Goal: Transaction & Acquisition: Purchase product/service

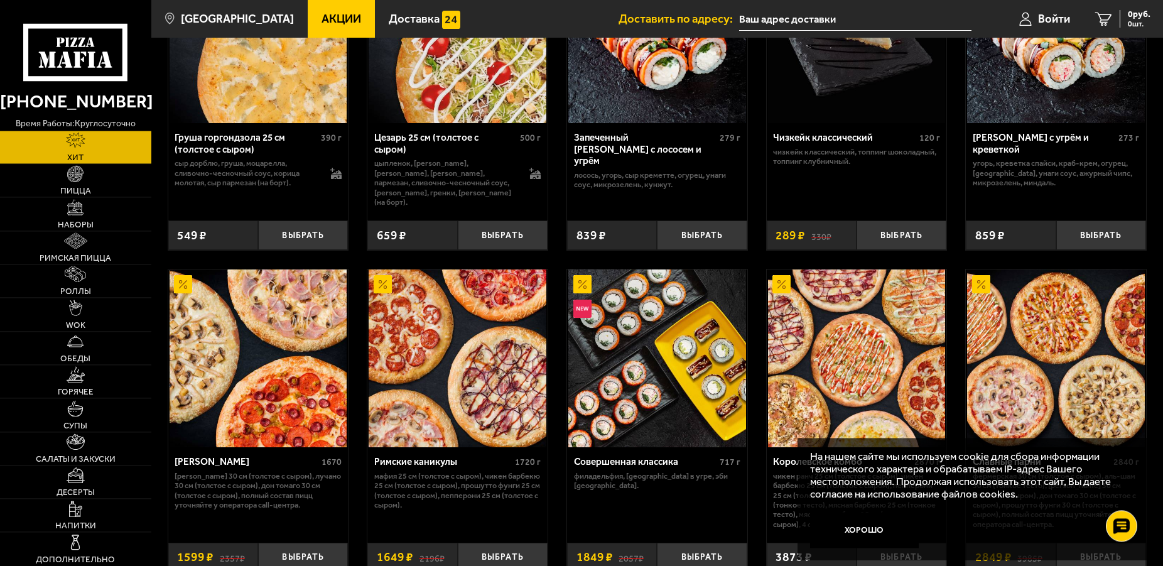
scroll to position [512, 0]
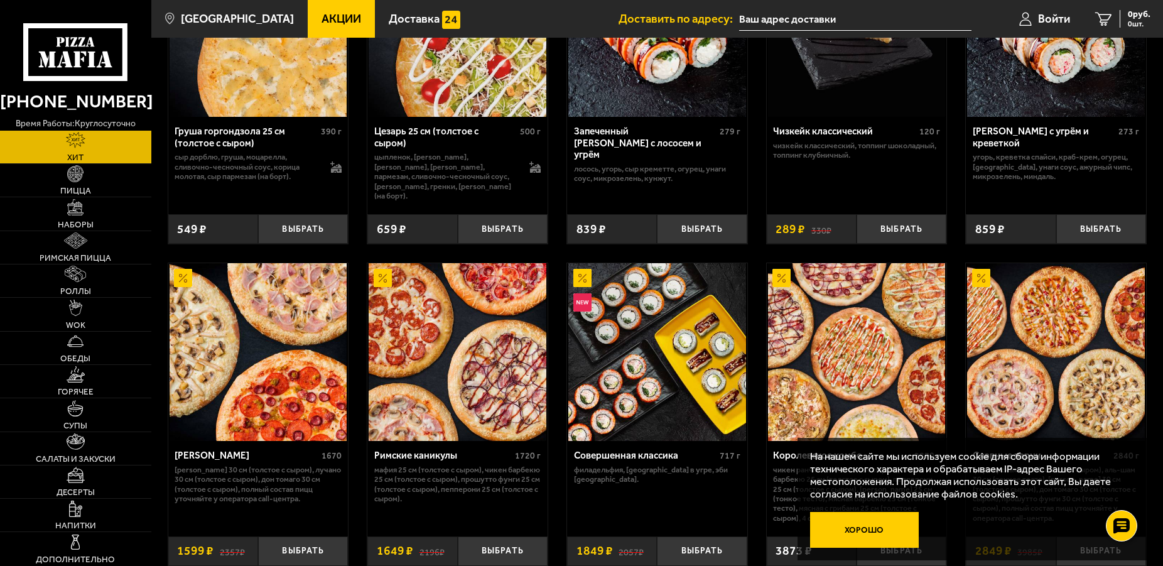
click at [868, 525] on button "Хорошо" at bounding box center [864, 530] width 109 height 36
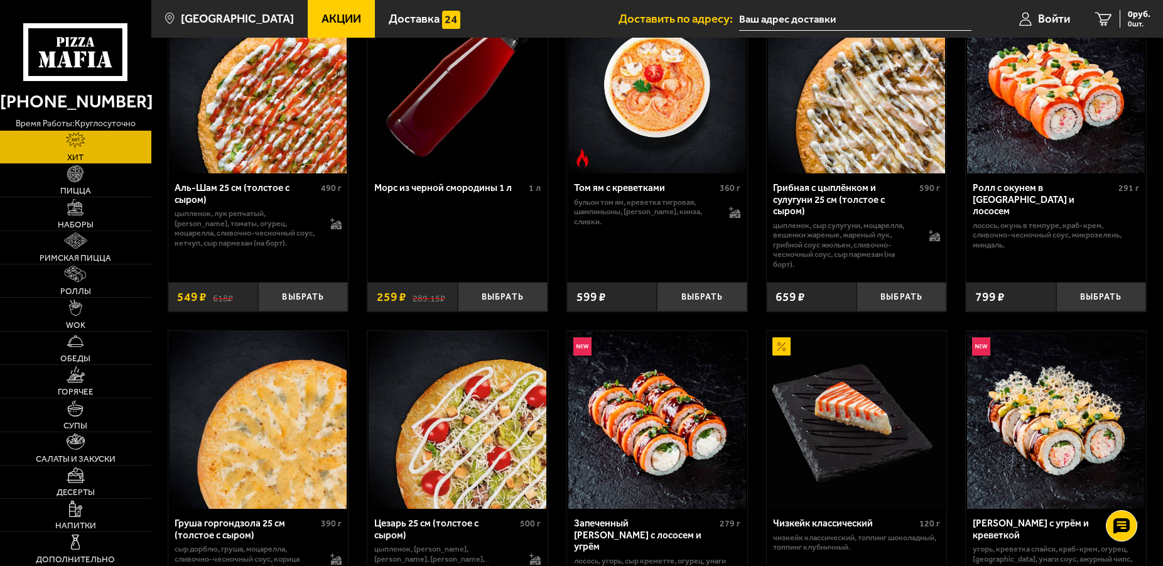
scroll to position [0, 0]
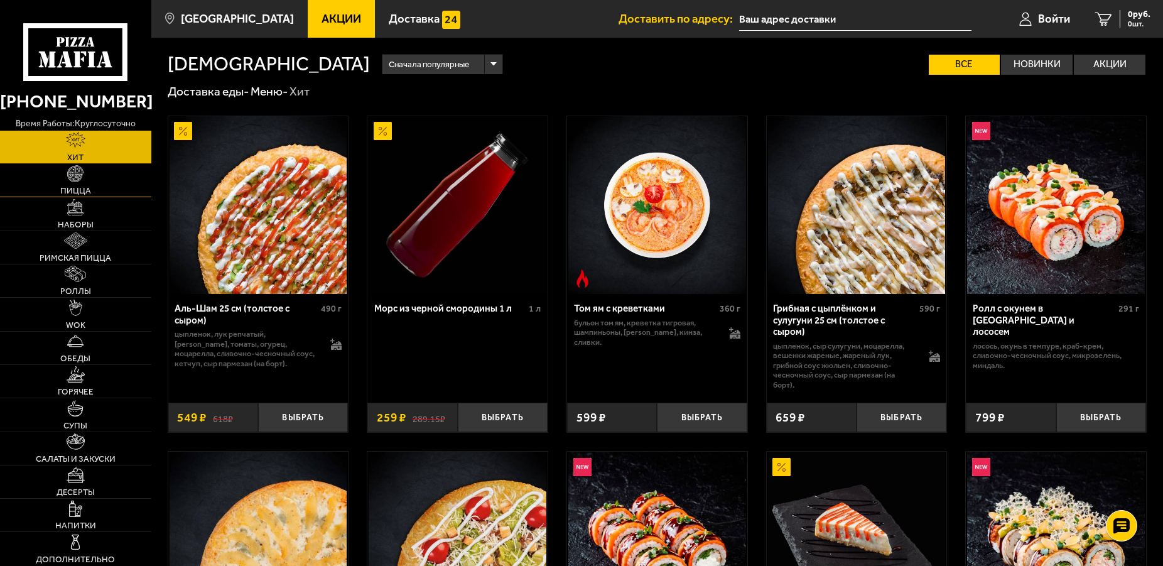
click at [73, 185] on link "Пицца" at bounding box center [75, 180] width 151 height 33
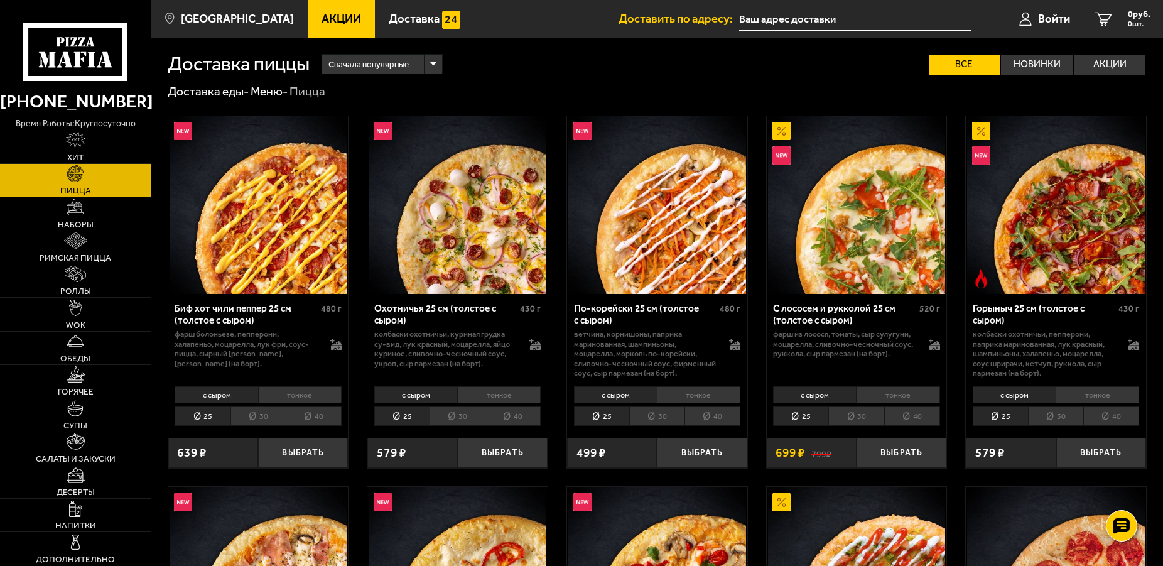
click at [288, 391] on li "тонкое" at bounding box center [300, 394] width 84 height 17
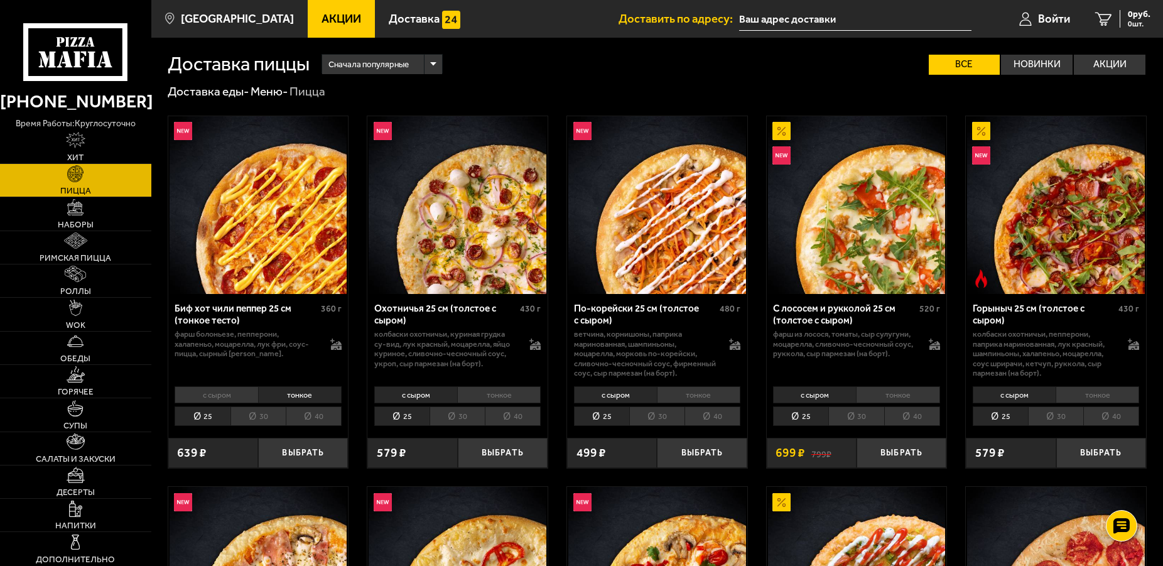
click at [900, 397] on li "тонкое" at bounding box center [898, 394] width 84 height 17
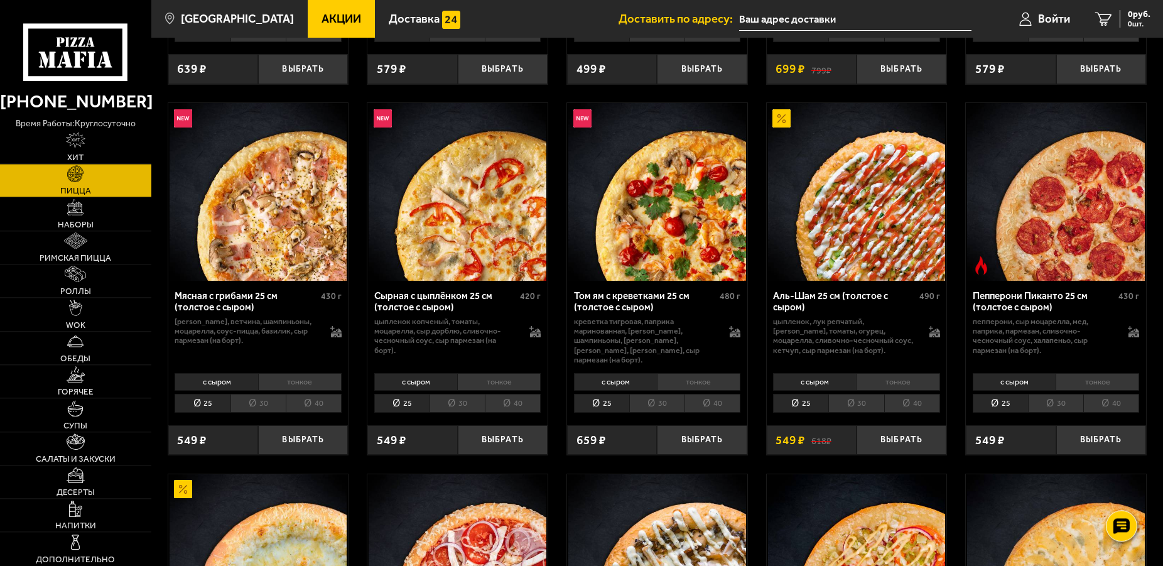
scroll to position [384, 0]
click at [895, 372] on li "тонкое" at bounding box center [898, 380] width 84 height 17
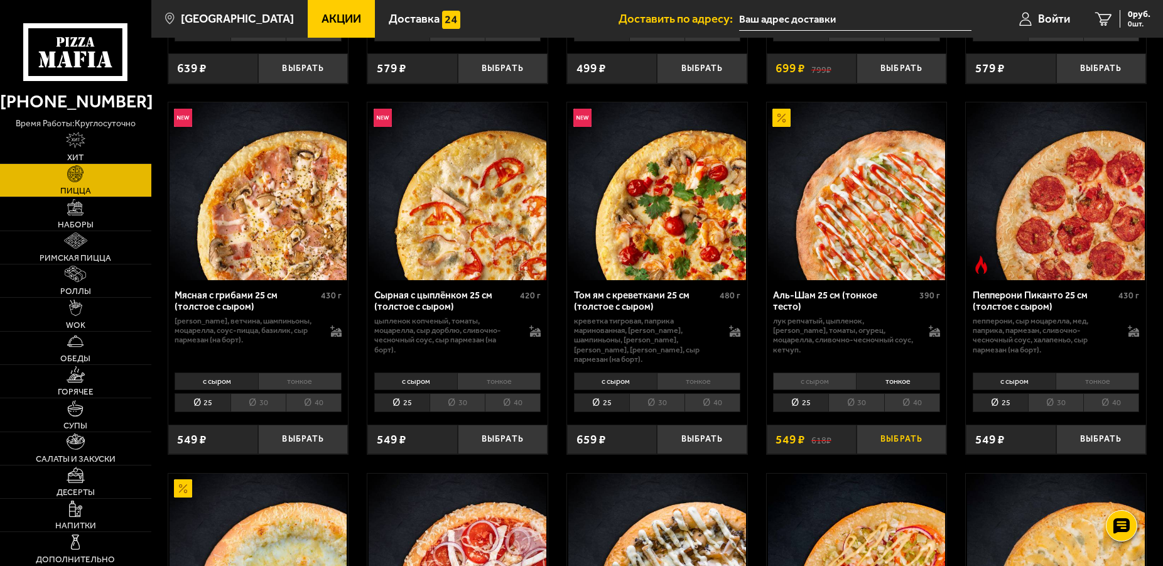
click at [911, 433] on button "Выбрать" at bounding box center [901, 439] width 90 height 30
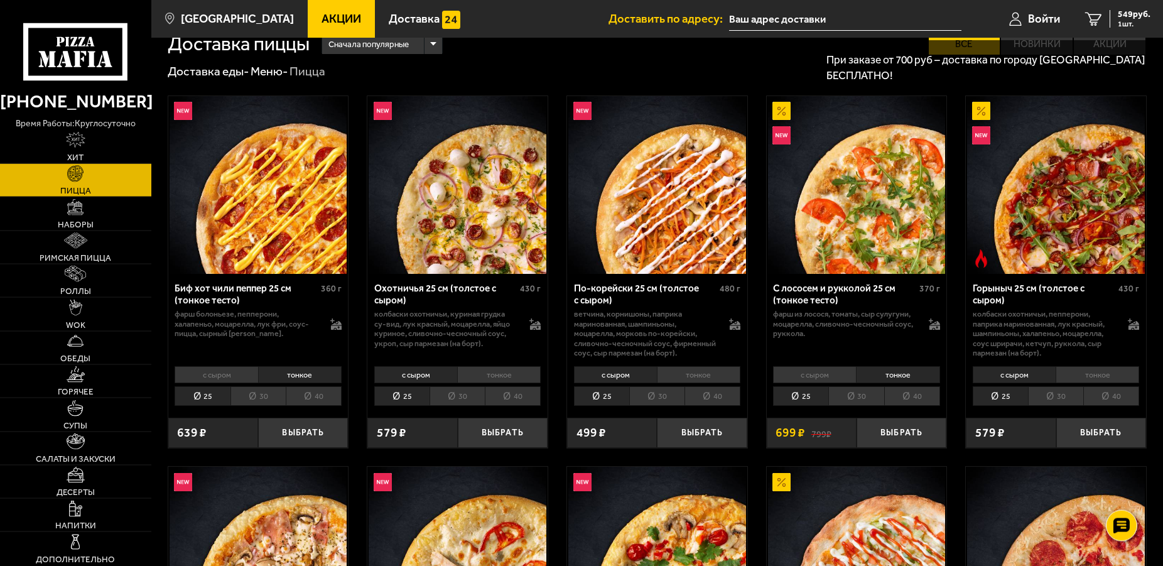
scroll to position [0, 0]
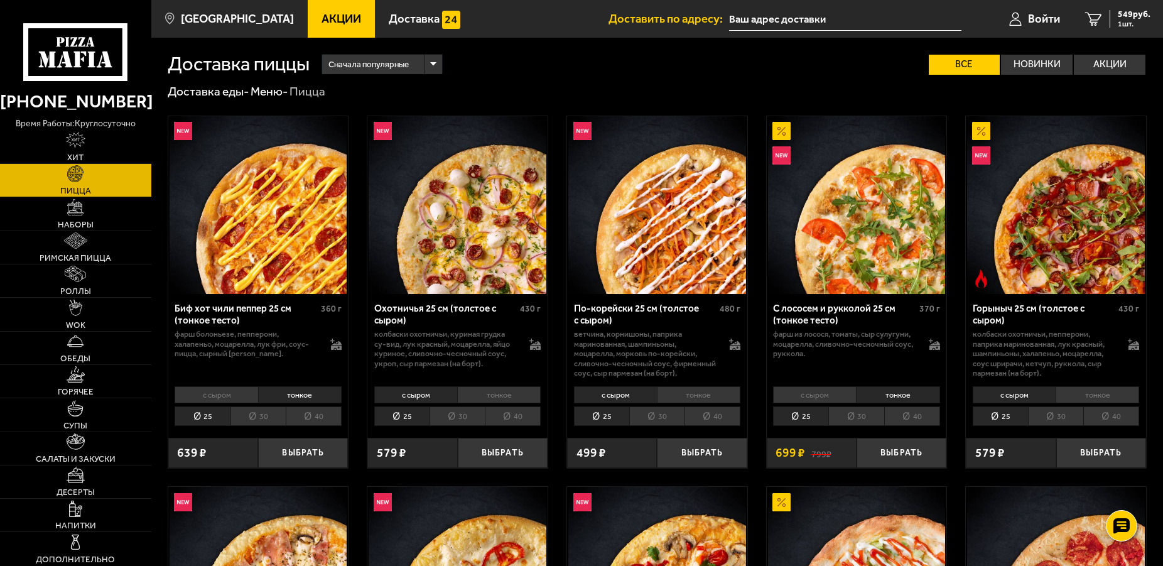
click at [900, 391] on li "тонкое" at bounding box center [898, 394] width 84 height 17
click at [922, 453] on button "Выбрать" at bounding box center [901, 453] width 90 height 30
click at [1134, 13] on span "1248 руб." at bounding box center [1132, 14] width 38 height 9
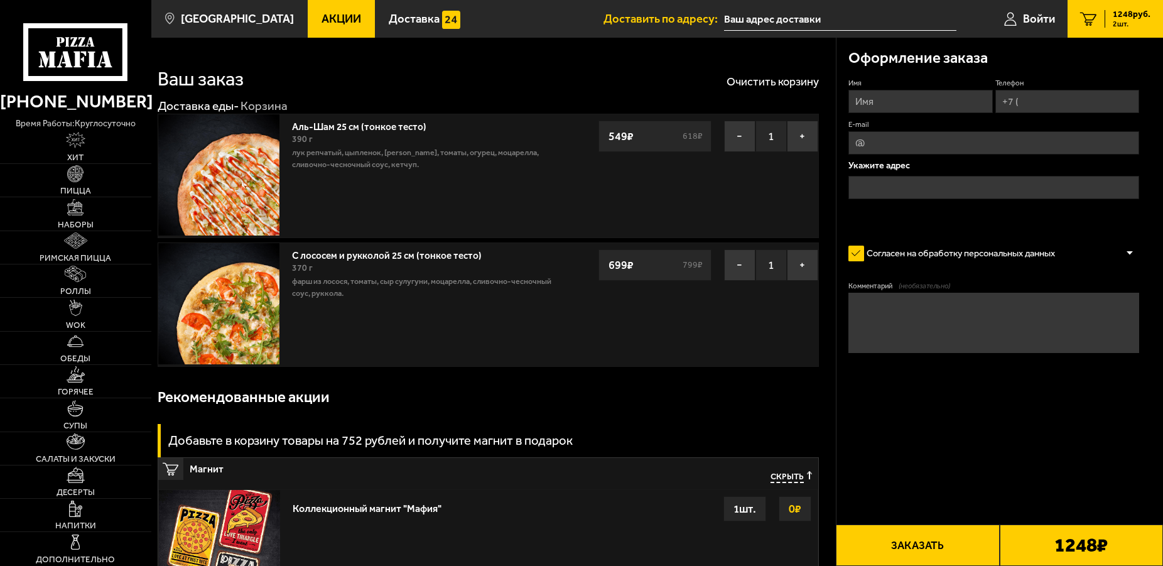
click at [922, 94] on input "Имя" at bounding box center [920, 101] width 144 height 23
type input "Дарья"
click at [1037, 96] on input "Телефон" at bounding box center [1067, 101] width 144 height 23
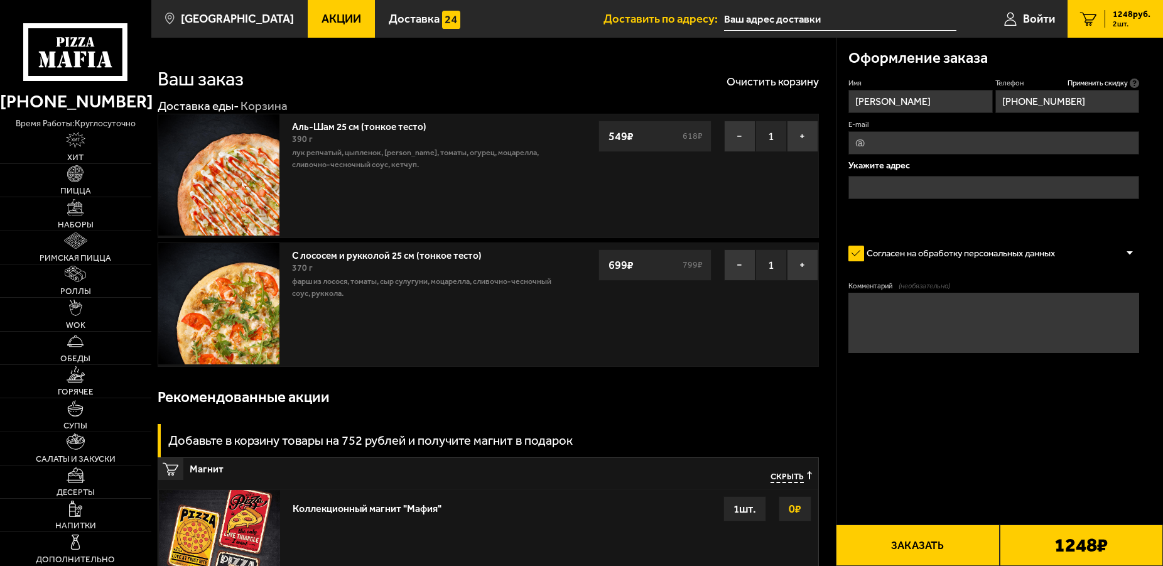
type input "+7 (921) 332-24-87"
click at [865, 146] on input "E-mail" at bounding box center [993, 142] width 291 height 23
type input "Gemini_woman@mail.ru"
click at [911, 183] on input "text" at bounding box center [993, 187] width 291 height 23
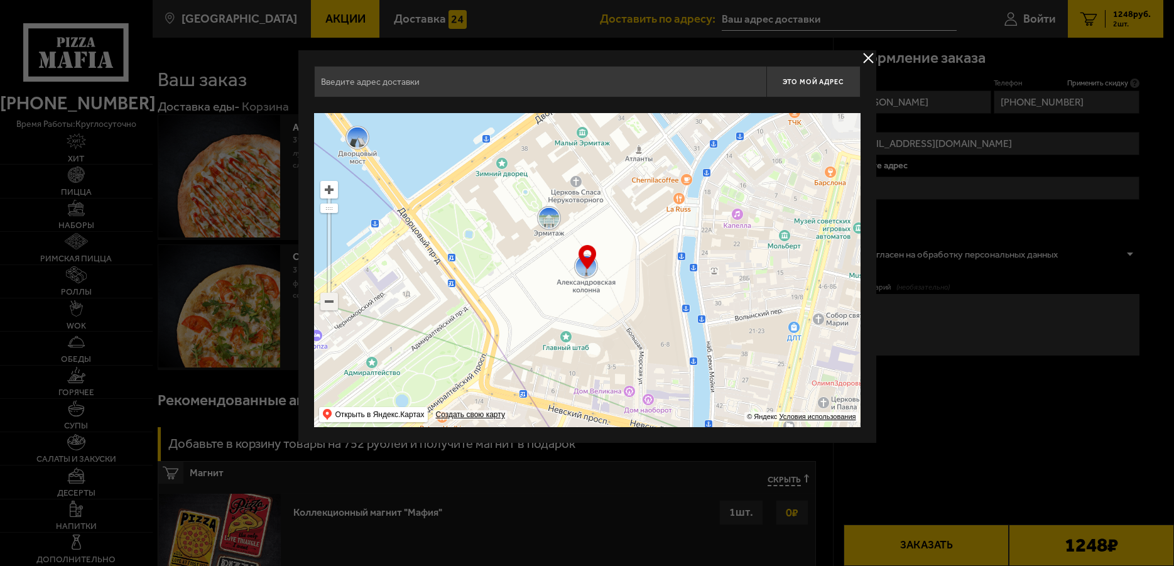
click at [335, 294] on ymaps at bounding box center [329, 301] width 16 height 16
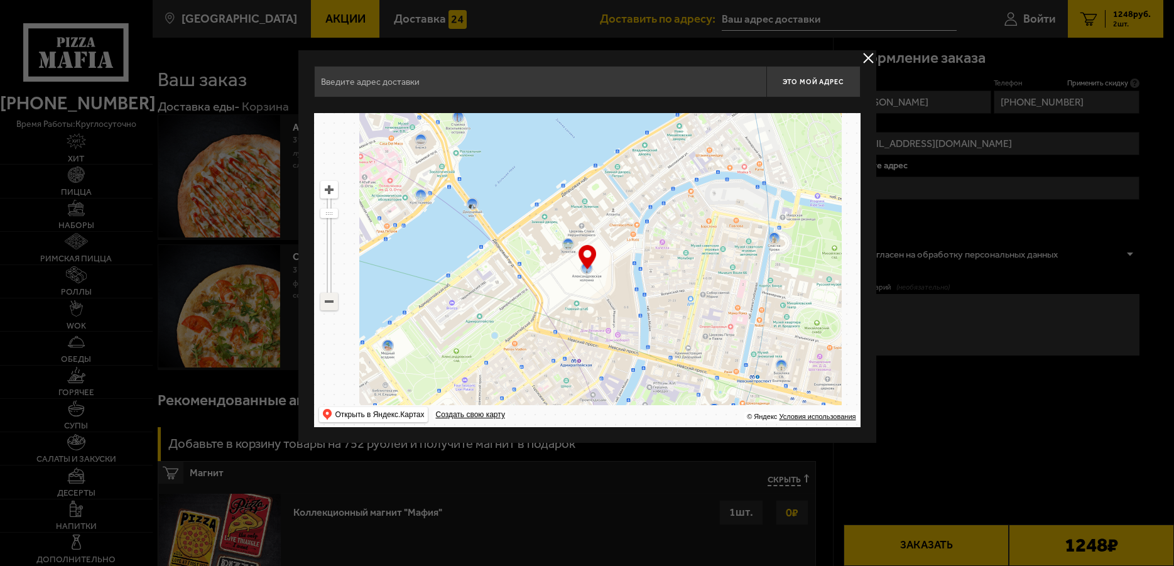
click at [335, 298] on ymaps at bounding box center [329, 301] width 16 height 16
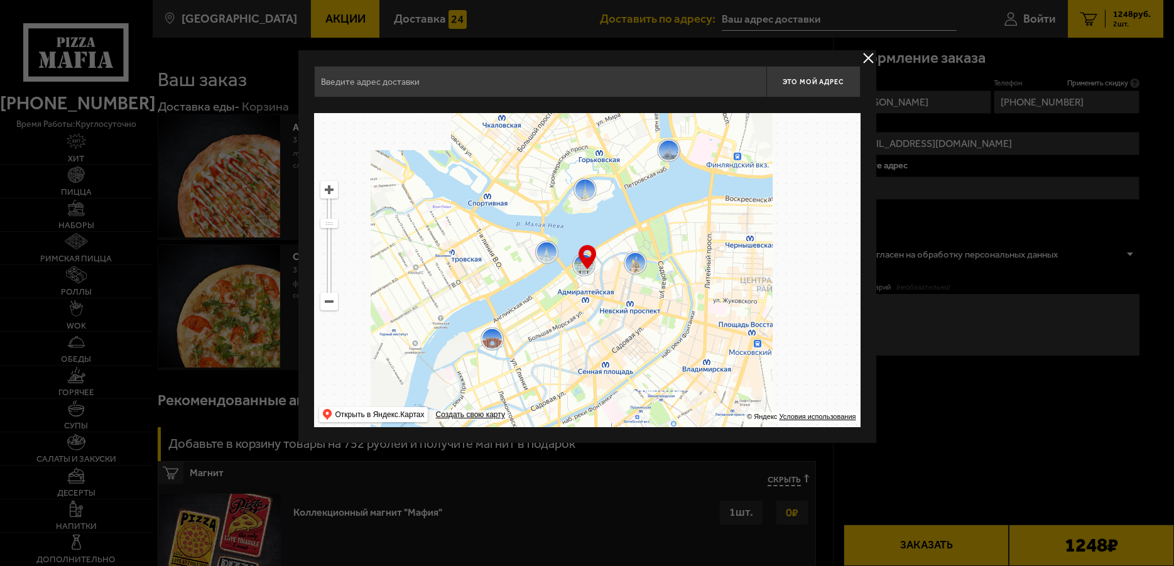
drag, startPoint x: 517, startPoint y: 221, endPoint x: 566, endPoint y: 316, distance: 106.7
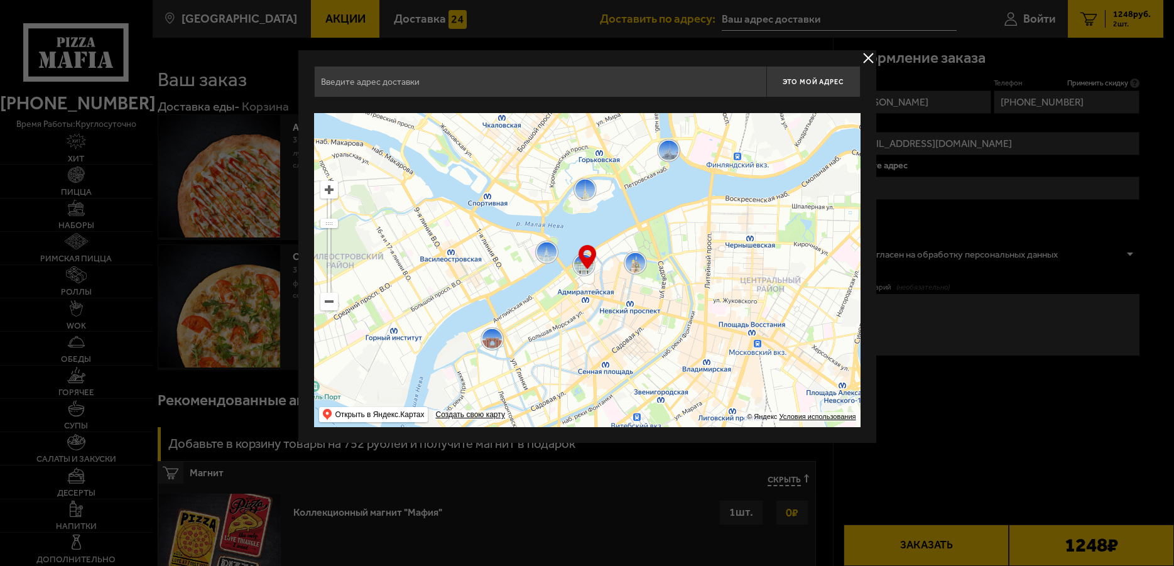
click at [566, 316] on ymaps at bounding box center [587, 270] width 546 height 314
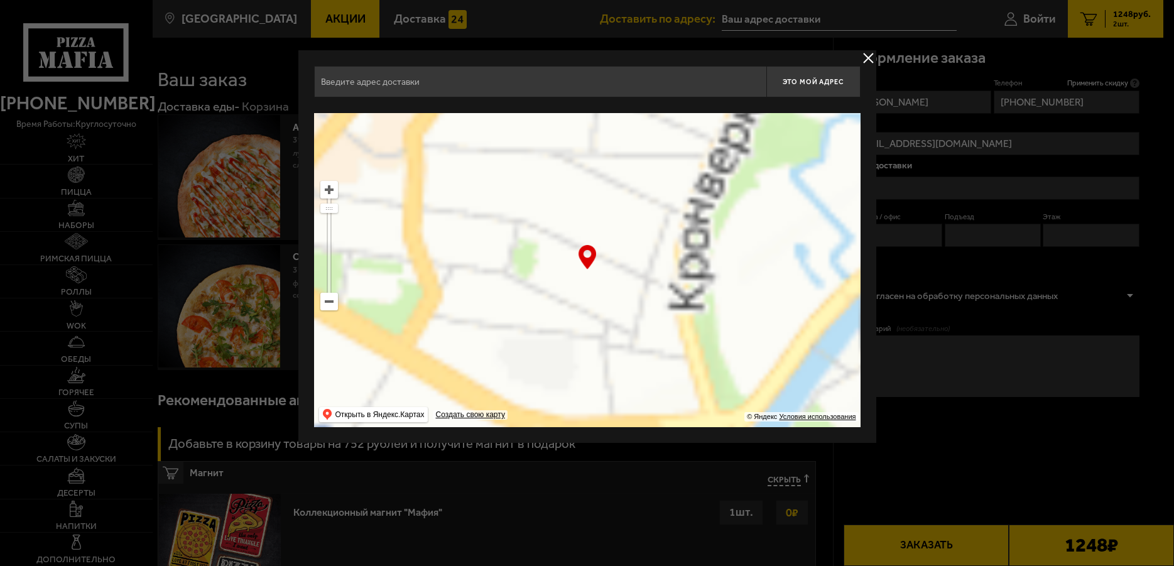
type input "Зверинская улица, 31"
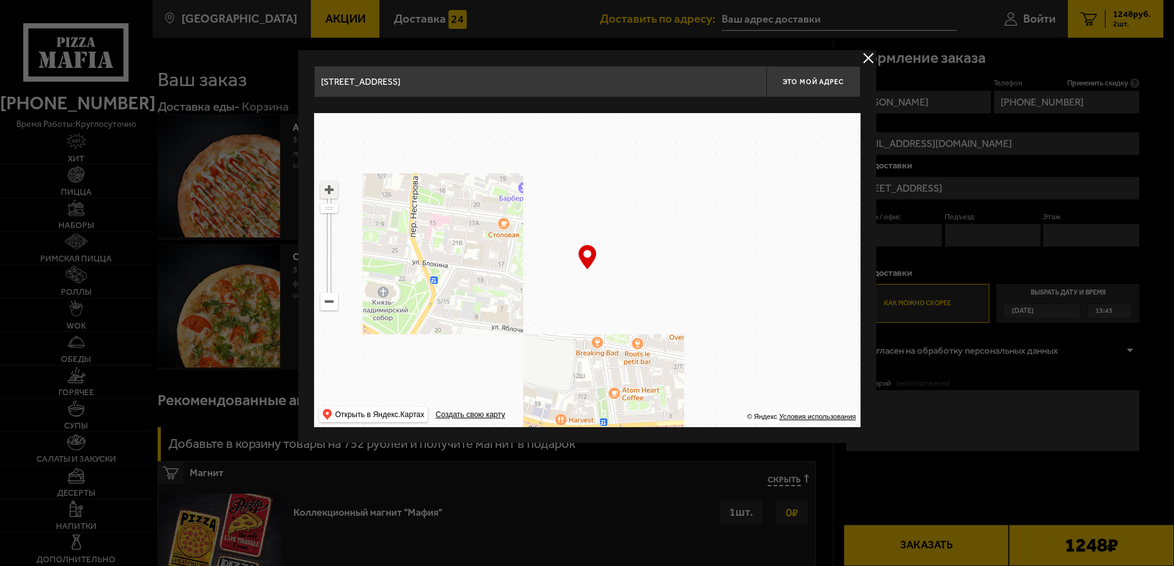
click at [328, 193] on ymaps at bounding box center [329, 189] width 16 height 16
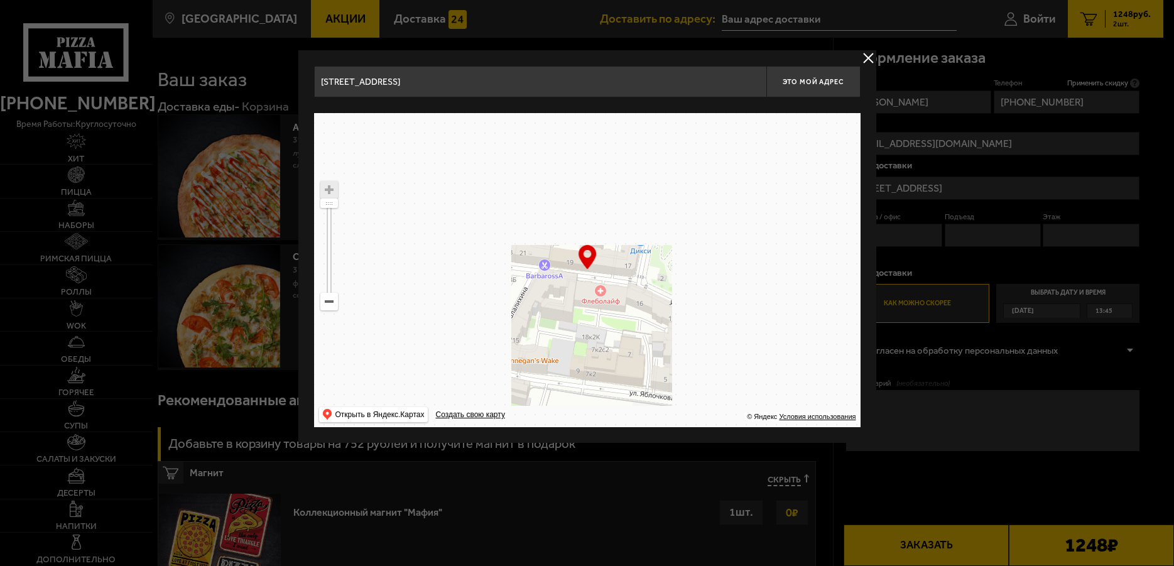
type input "улица Блохина, 18"
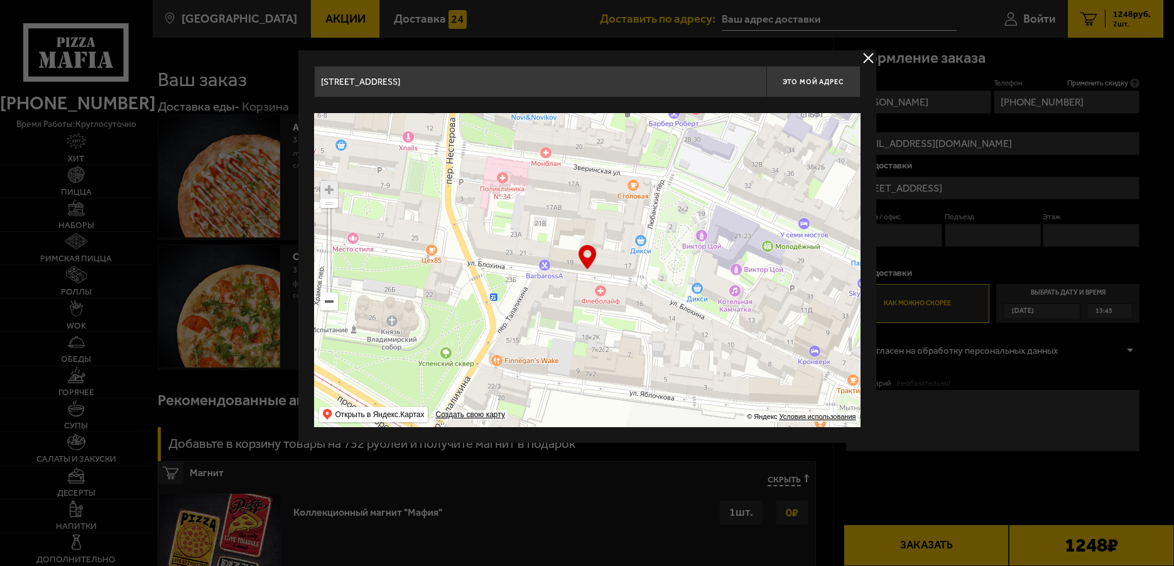
type input "улица Блохина, 18"
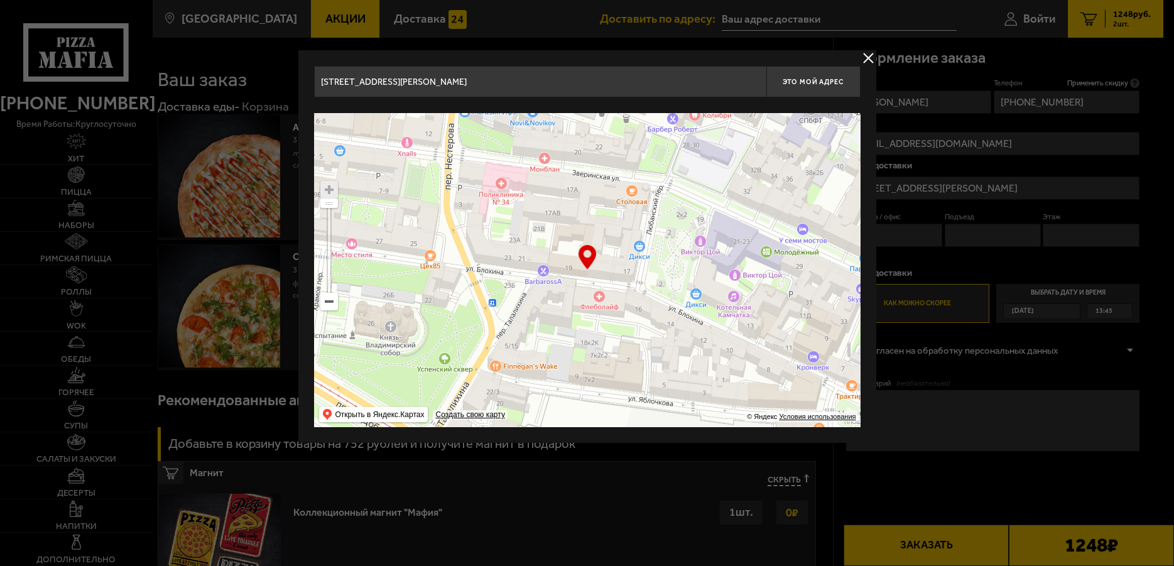
drag, startPoint x: 544, startPoint y: 301, endPoint x: 751, endPoint y: 319, distance: 208.0
click at [751, 319] on ymaps at bounding box center [587, 270] width 546 height 314
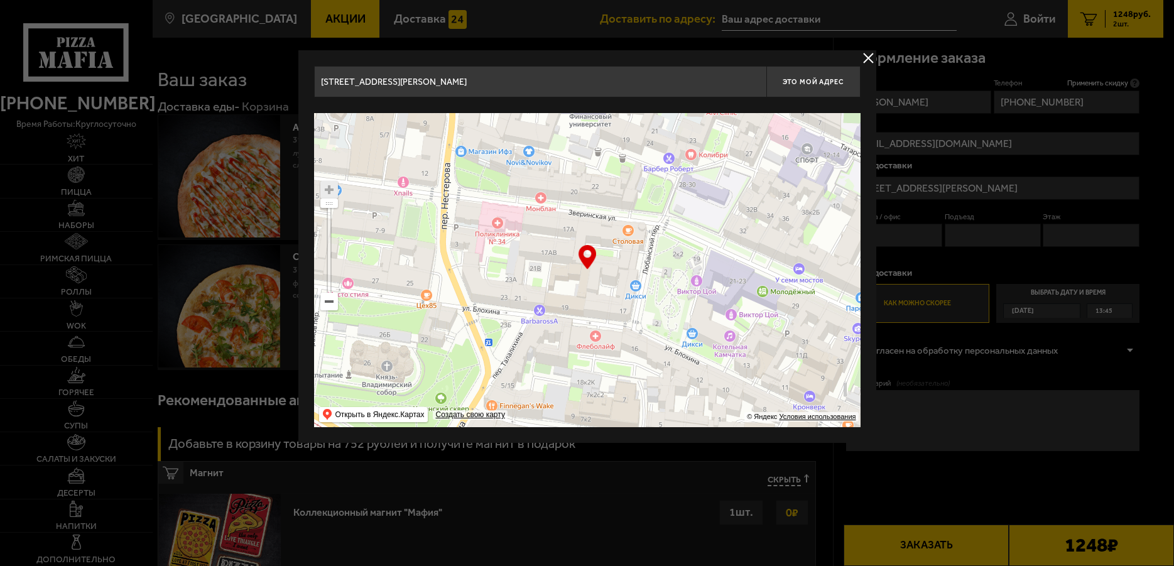
type input "улица Блохина, 19"
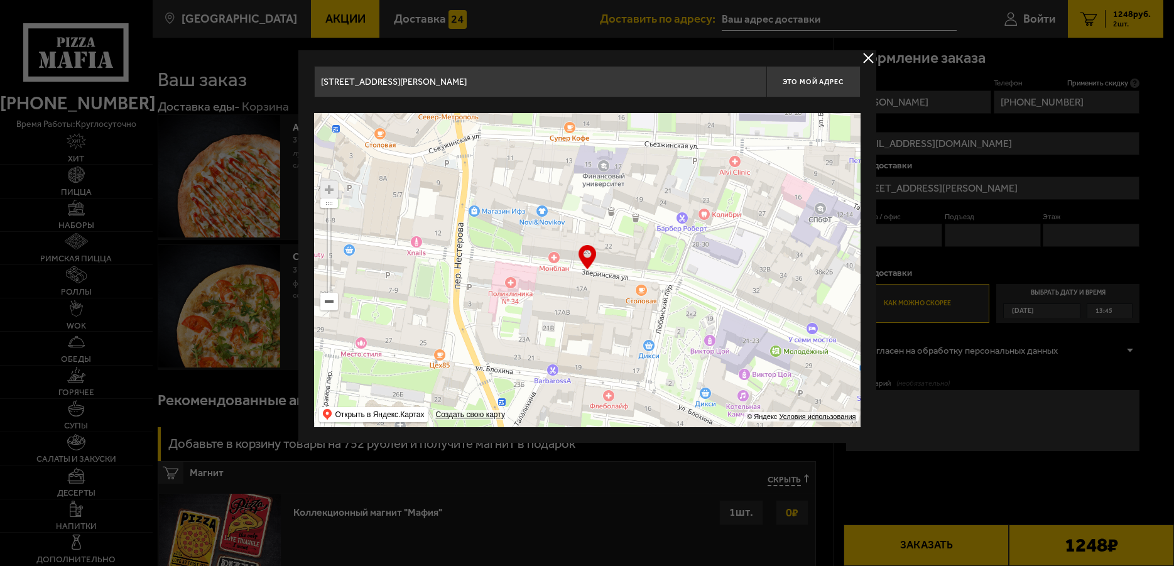
drag, startPoint x: 713, startPoint y: 204, endPoint x: 726, endPoint y: 264, distance: 61.1
click at [726, 264] on ymaps at bounding box center [587, 270] width 546 height 314
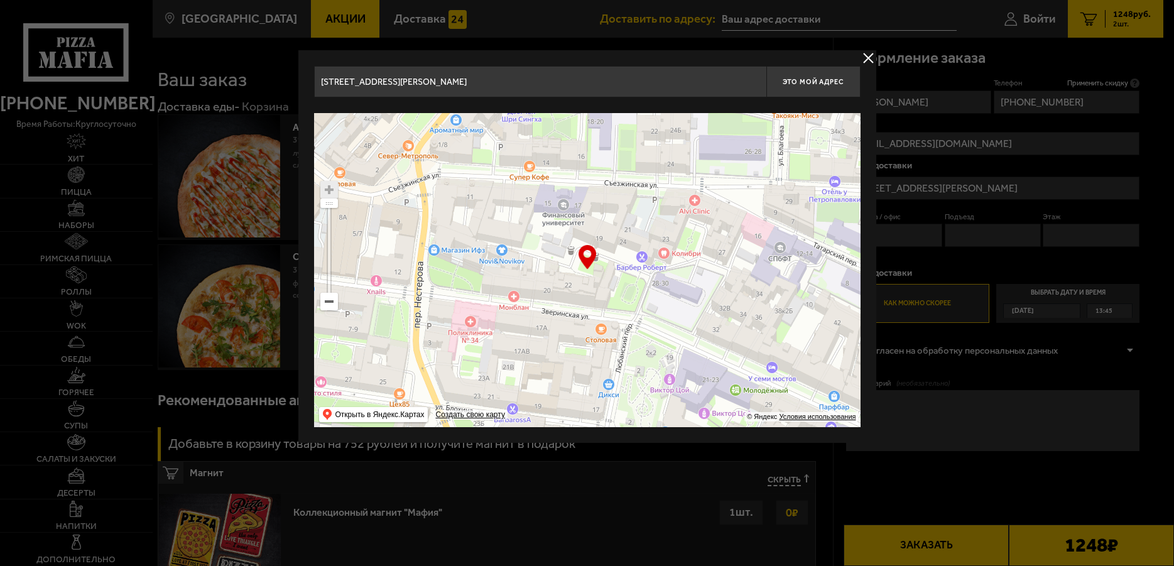
type input "[STREET_ADDRESS]"
drag, startPoint x: 615, startPoint y: 268, endPoint x: 575, endPoint y: 306, distance: 55.5
click at [575, 306] on ymaps at bounding box center [587, 270] width 546 height 314
click at [809, 77] on button "Это мой адрес" at bounding box center [813, 81] width 94 height 31
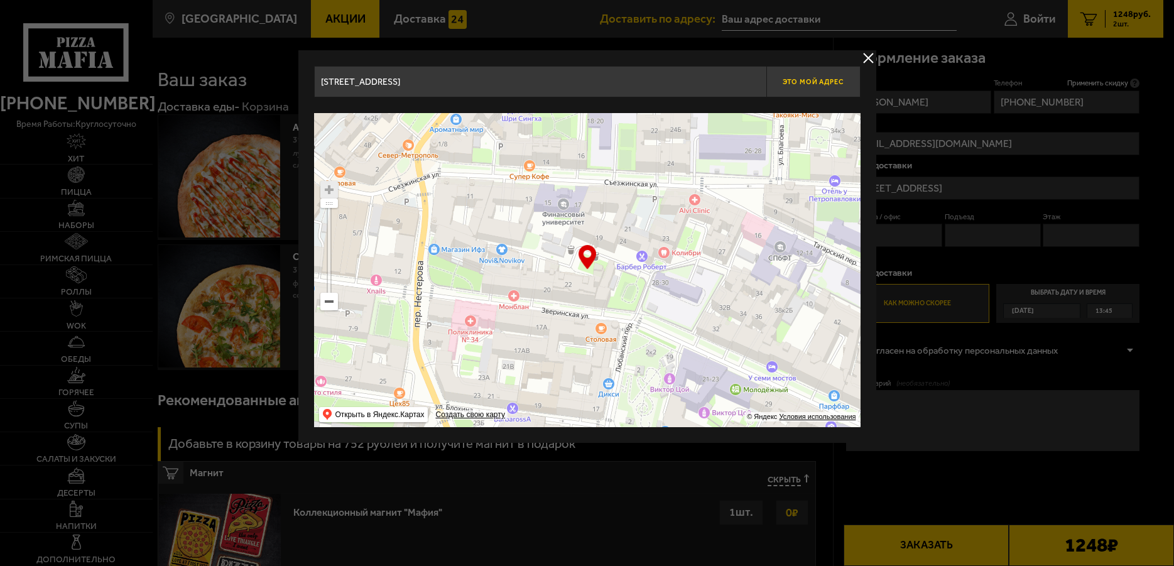
type input "[STREET_ADDRESS]"
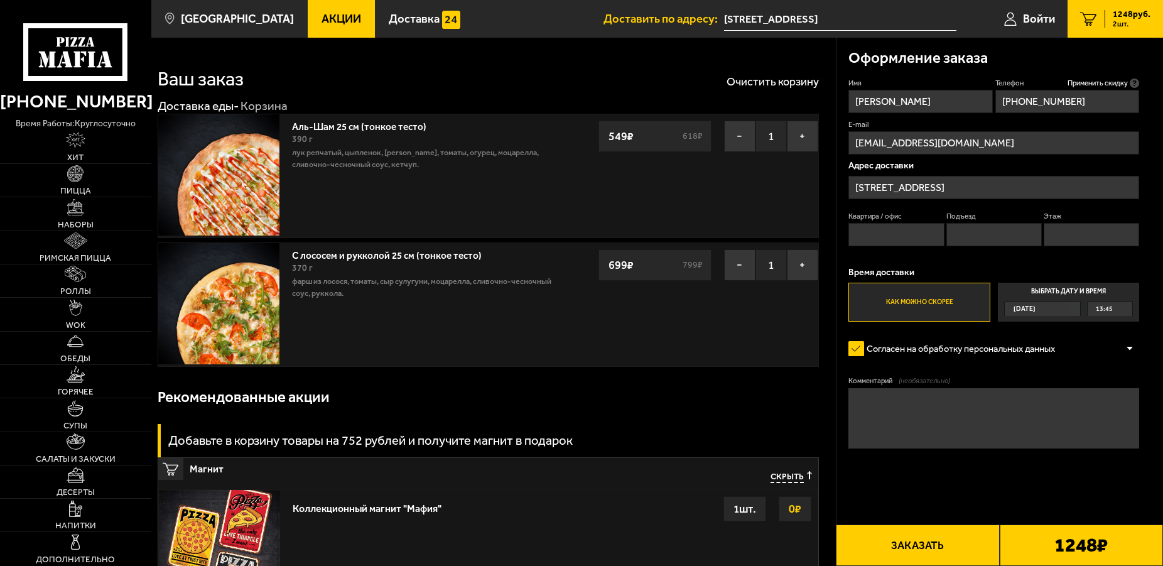
click at [964, 297] on label "Как можно скорее" at bounding box center [919, 302] width 142 height 39
click at [0, 0] on input "Как можно скорее" at bounding box center [0, 0] width 0 height 0
click at [913, 230] on input "Квартира / офис" at bounding box center [895, 234] width 95 height 23
click at [941, 417] on textarea "Комментарий (необязательно)" at bounding box center [993, 418] width 291 height 60
type textarea "D"
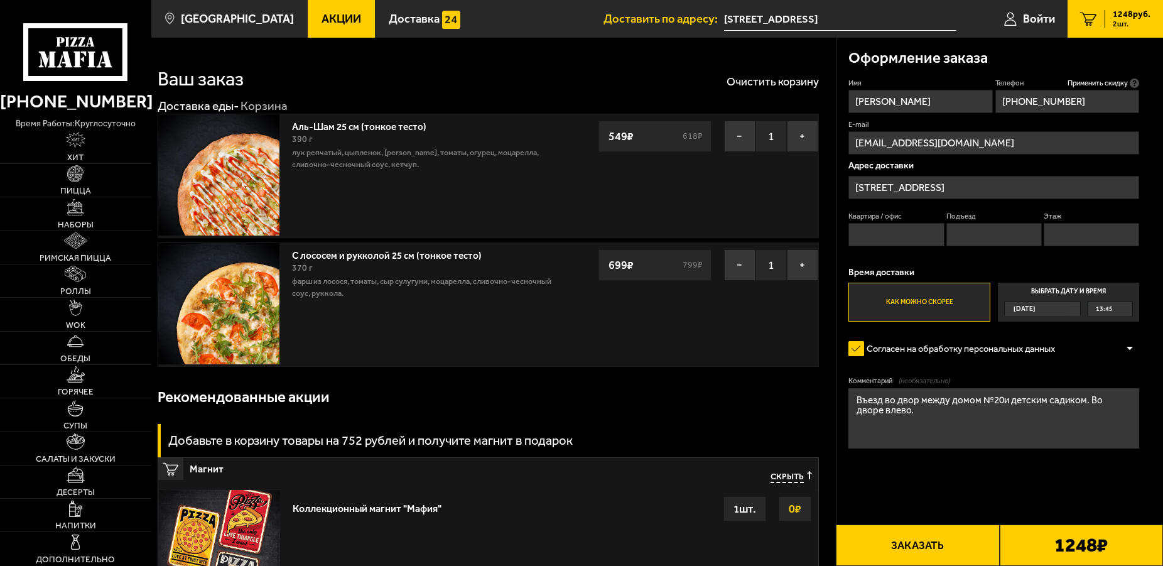
click at [998, 401] on textarea "Въезд во двор между домом №20и детским садиком. Во дворе влево." at bounding box center [993, 418] width 291 height 60
click at [889, 419] on textarea "Въезд во двор между домом №20 и детским садиком. Во дворе влево." at bounding box center [993, 418] width 291 height 60
click at [892, 301] on label "Как можно скорее" at bounding box center [919, 302] width 142 height 39
click at [0, 0] on input "Как можно скорее" at bounding box center [0, 0] width 0 height 0
click at [998, 402] on textarea "Въезд во двор между домом №20 и детским садиком. Во дворе влево к серебристой к…" at bounding box center [993, 418] width 291 height 60
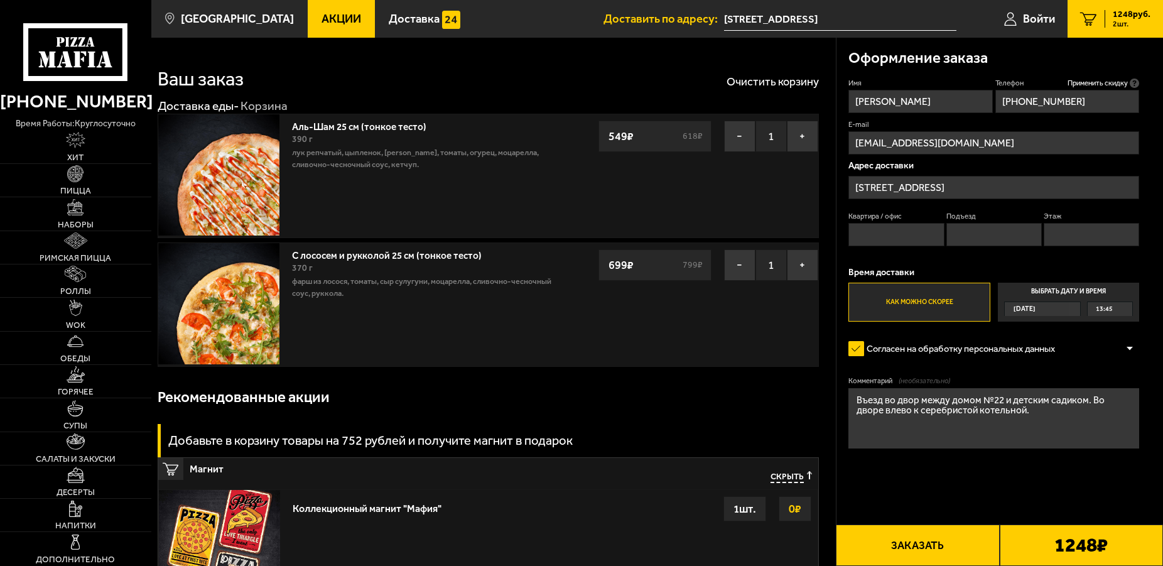
type textarea "Въезд во двор между домом №22 и детским садиком. Во дворе влево к серебристой к…"
click at [918, 543] on button "Заказать" at bounding box center [917, 544] width 163 height 41
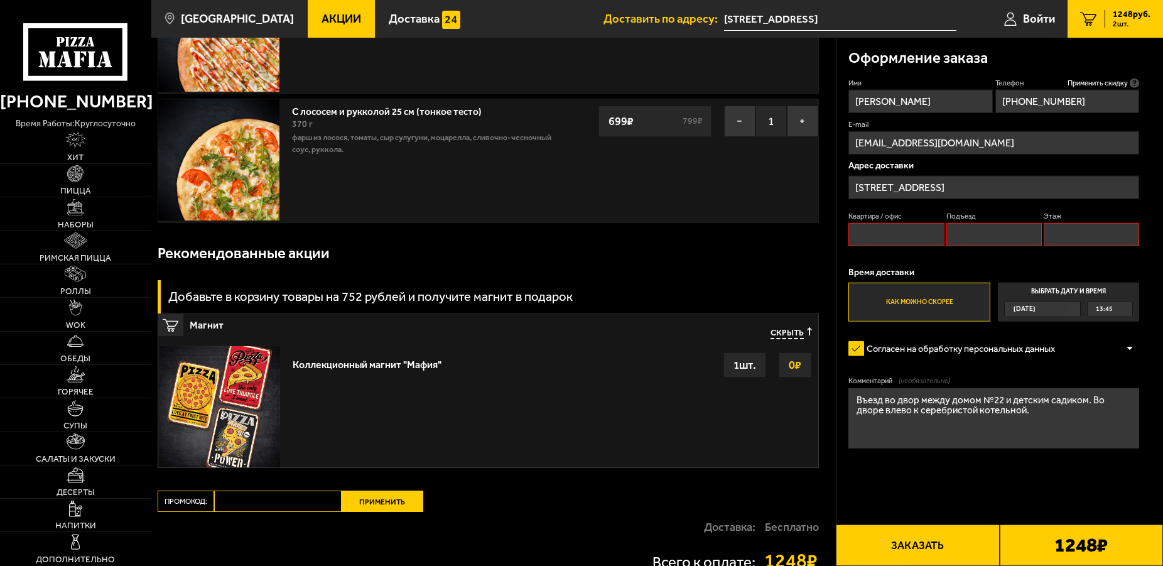
scroll to position [192, 0]
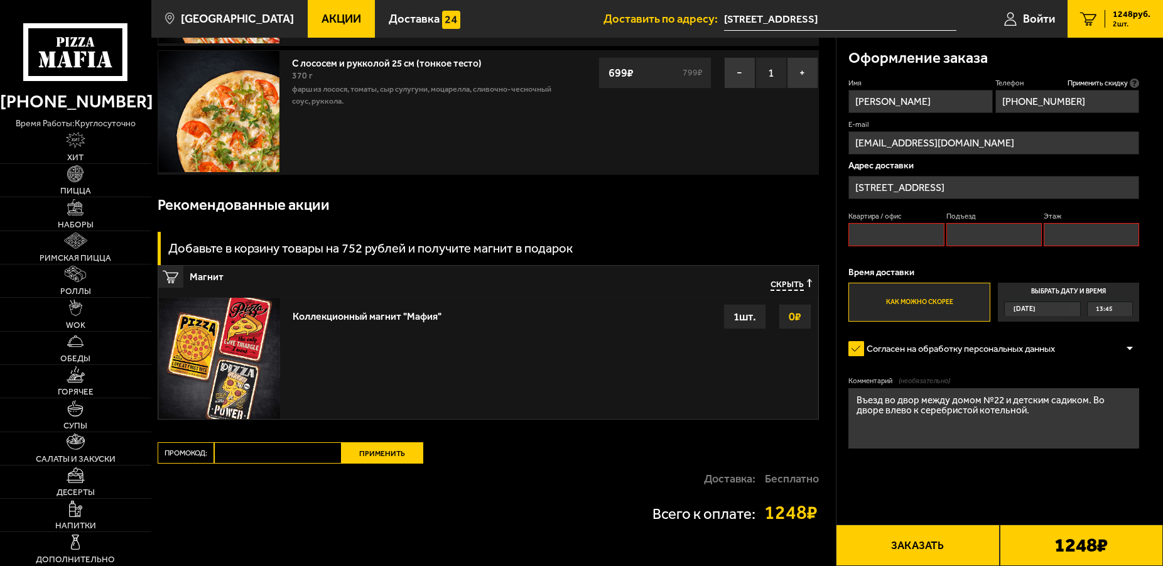
click at [892, 229] on input "Квартира / офис" at bounding box center [895, 234] width 95 height 23
type input "14Н"
click at [1012, 230] on input "Подъезд" at bounding box center [993, 234] width 95 height 23
click at [1059, 231] on input "Этаж" at bounding box center [1091, 234] width 95 height 23
type input "4"
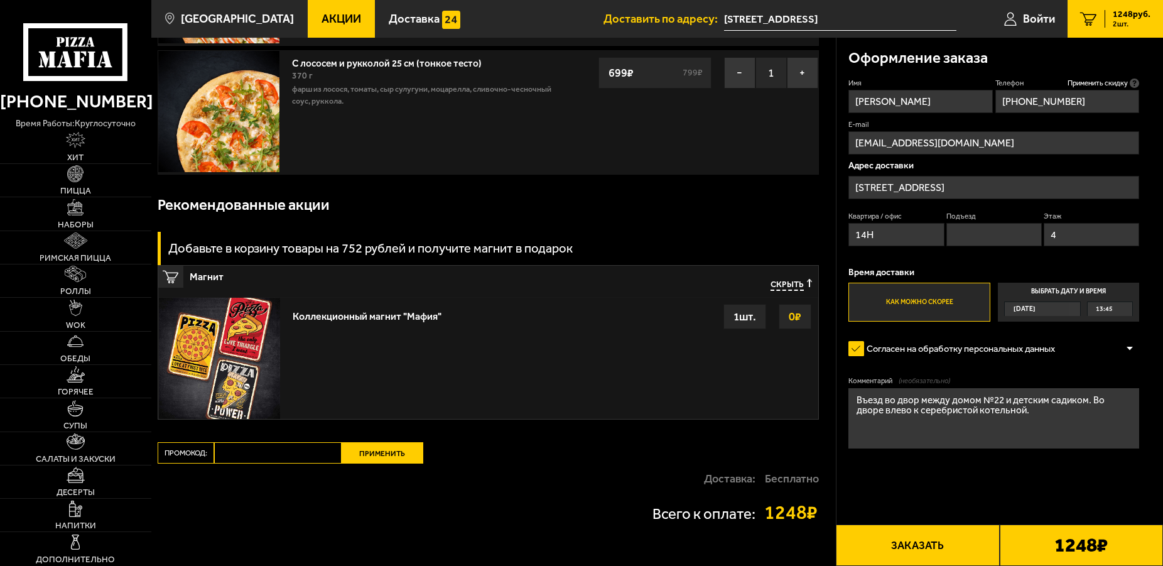
drag, startPoint x: 994, startPoint y: 271, endPoint x: 997, endPoint y: 261, distance: 9.9
click at [993, 268] on div "Имя Дарья Телефон Применить скидку Вы будете зарегистрированы автоматически. +7…" at bounding box center [993, 200] width 291 height 244
click at [918, 544] on button "Заказать" at bounding box center [917, 544] width 163 height 41
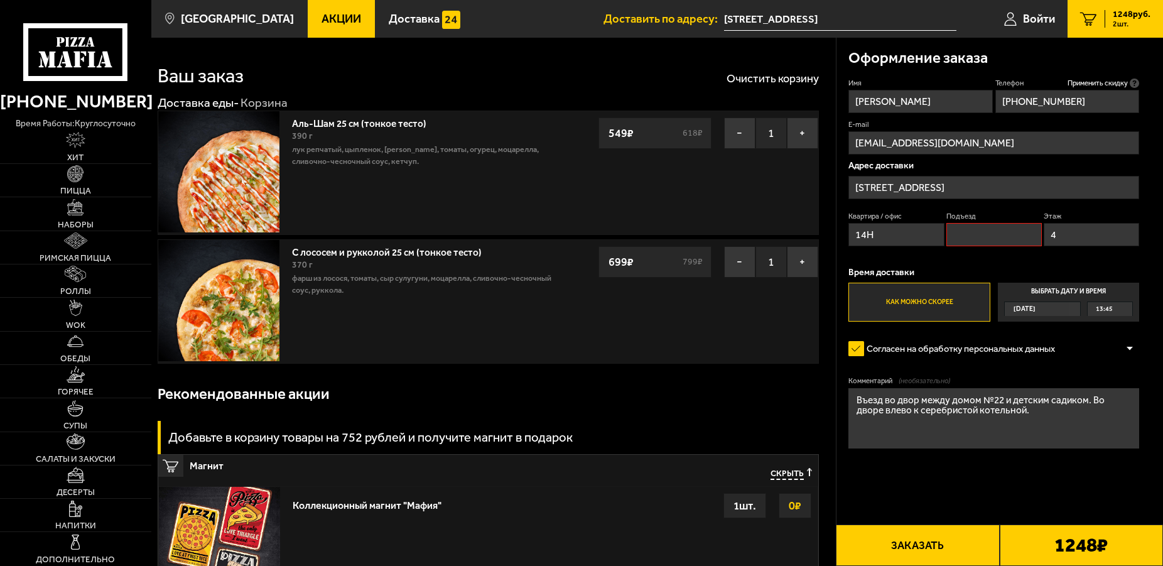
scroll to position [0, 0]
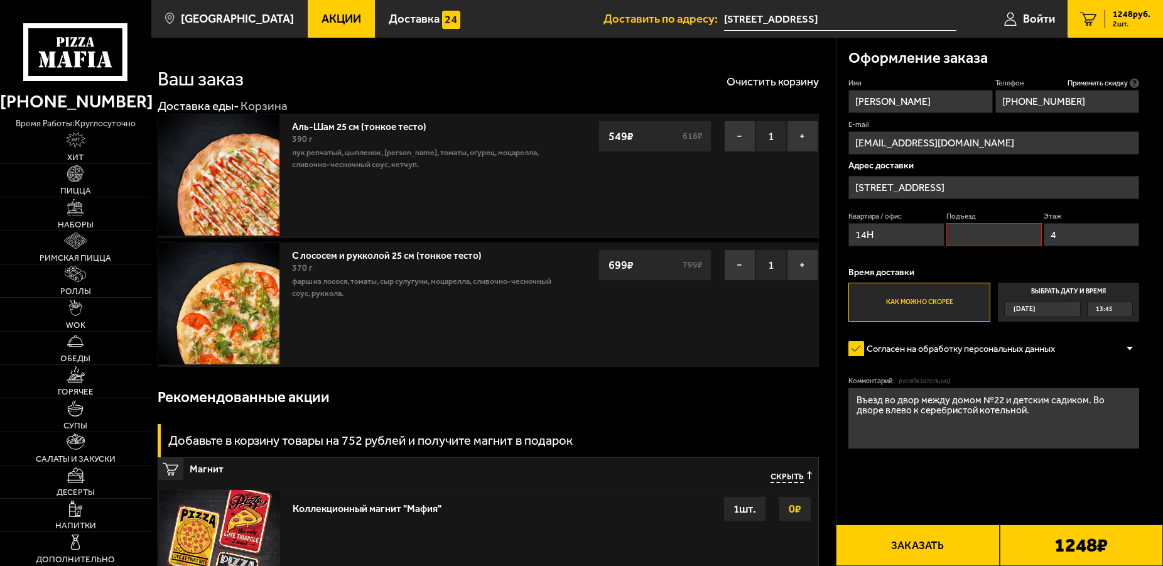
click at [986, 239] on input "Подъезд" at bounding box center [993, 234] width 95 height 23
type input "1"
click at [908, 549] on button "Заказать" at bounding box center [917, 544] width 163 height 41
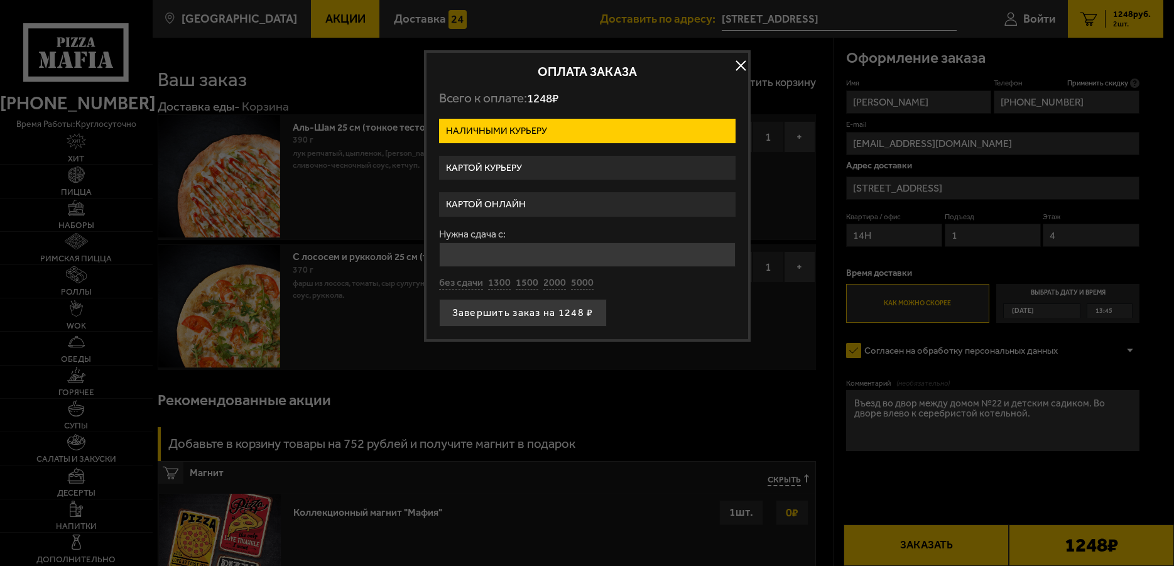
click at [503, 128] on label "Наличными курьеру" at bounding box center [587, 131] width 296 height 24
click at [0, 0] on input "Наличными курьеру" at bounding box center [0, 0] width 0 height 0
click at [543, 162] on label "Картой курьеру" at bounding box center [587, 168] width 296 height 24
click at [0, 0] on input "Картой курьеру" at bounding box center [0, 0] width 0 height 0
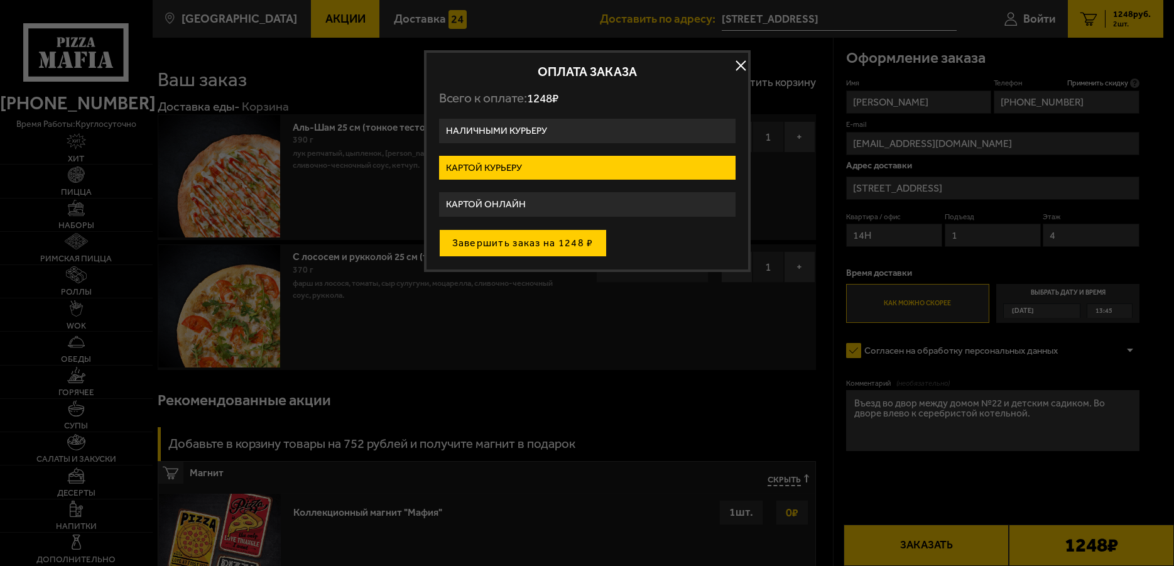
click at [514, 243] on button "Завершить заказ на 1248 ₽" at bounding box center [523, 243] width 168 height 28
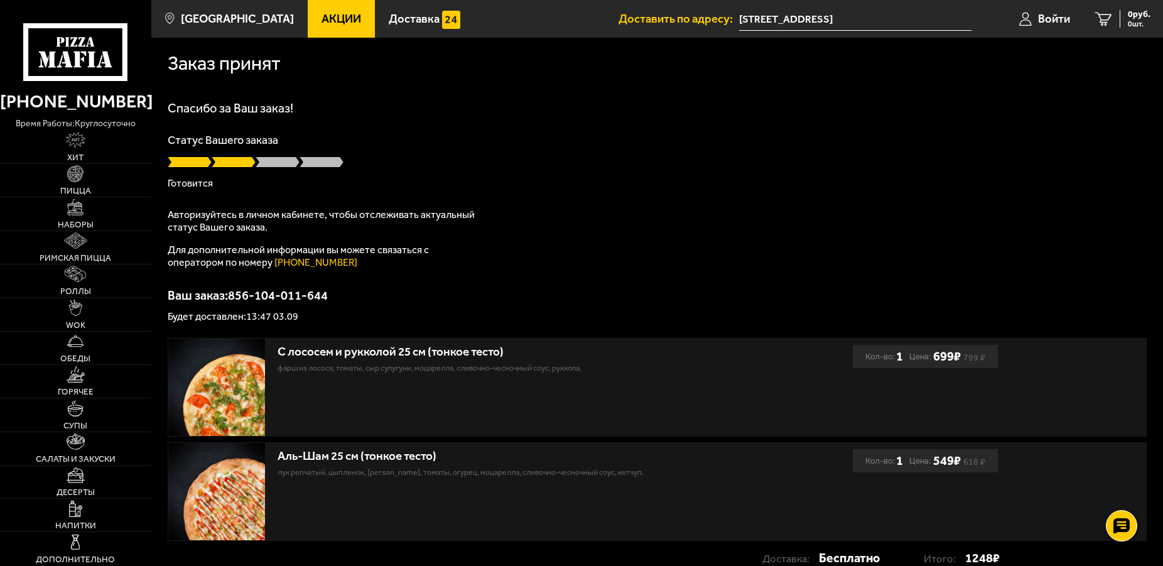
click at [615, 289] on div "Спасибо за Ваш заказ! Статус Вашего заказа Готовится Авторизуйтесь в личном каб…" at bounding box center [657, 212] width 979 height 220
click at [1060, 16] on span "Войти" at bounding box center [1054, 19] width 32 height 12
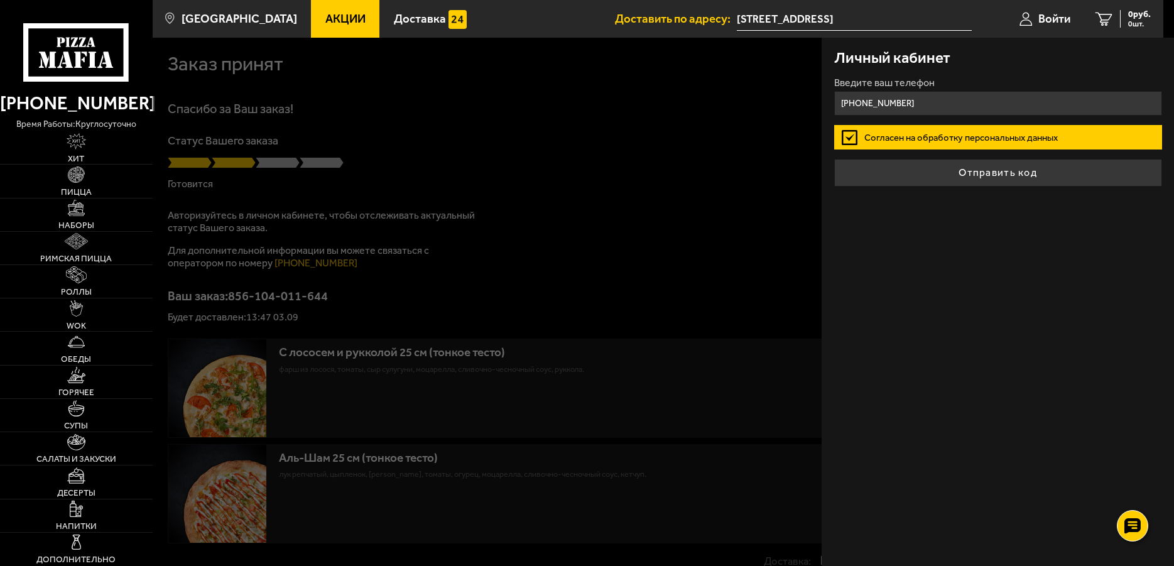
type input "+7 (921) 332-24-87"
click at [1040, 336] on div "Личный кабинет Введите ваш телефон +7 (921) 332-24-87 Согласен на обработку пер…" at bounding box center [997, 302] width 352 height 528
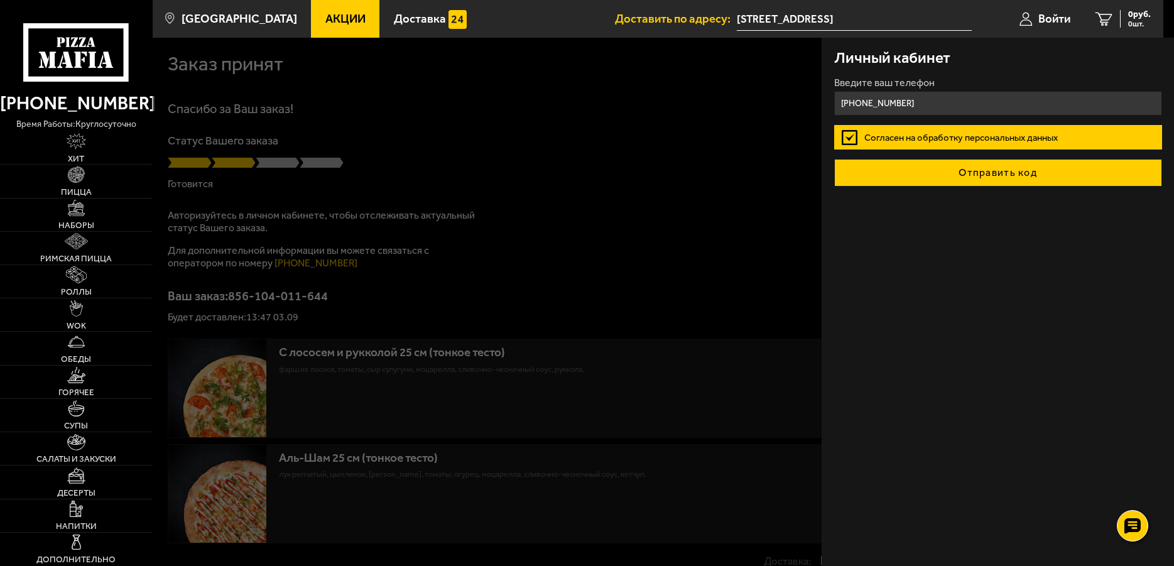
click at [970, 171] on button "Отправить код" at bounding box center [998, 173] width 328 height 28
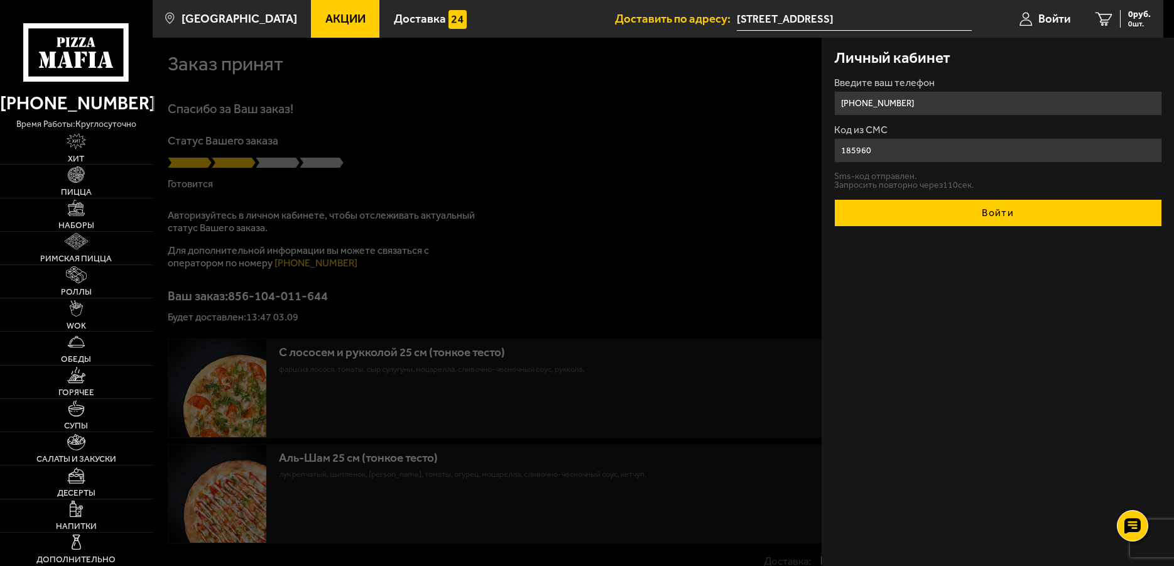
type input "185960"
click at [945, 219] on button "Войти" at bounding box center [998, 213] width 328 height 28
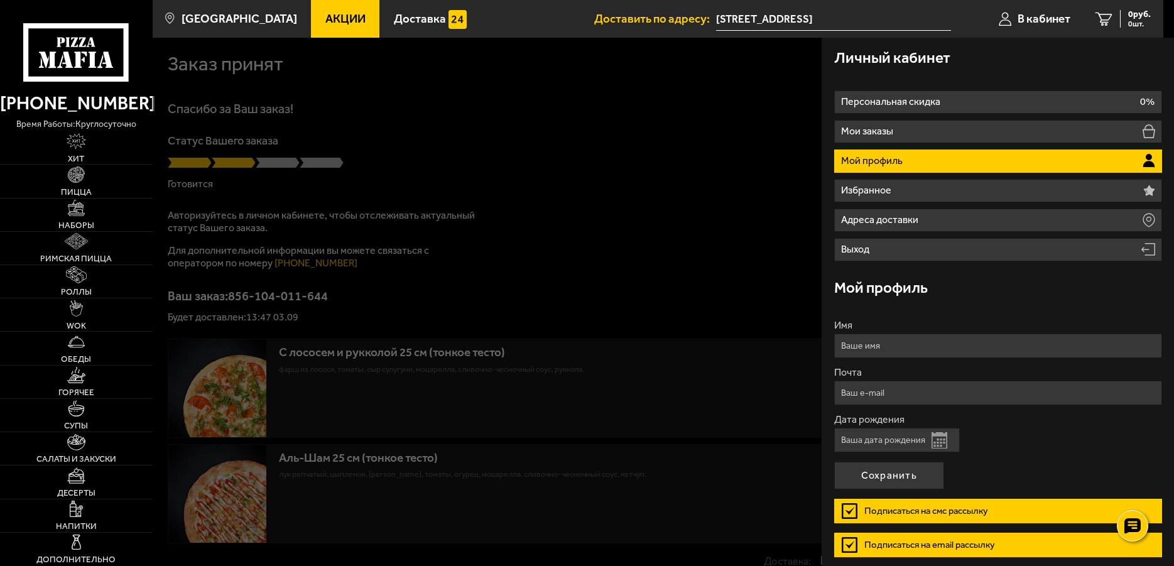
click at [739, 281] on div at bounding box center [740, 321] width 1174 height 566
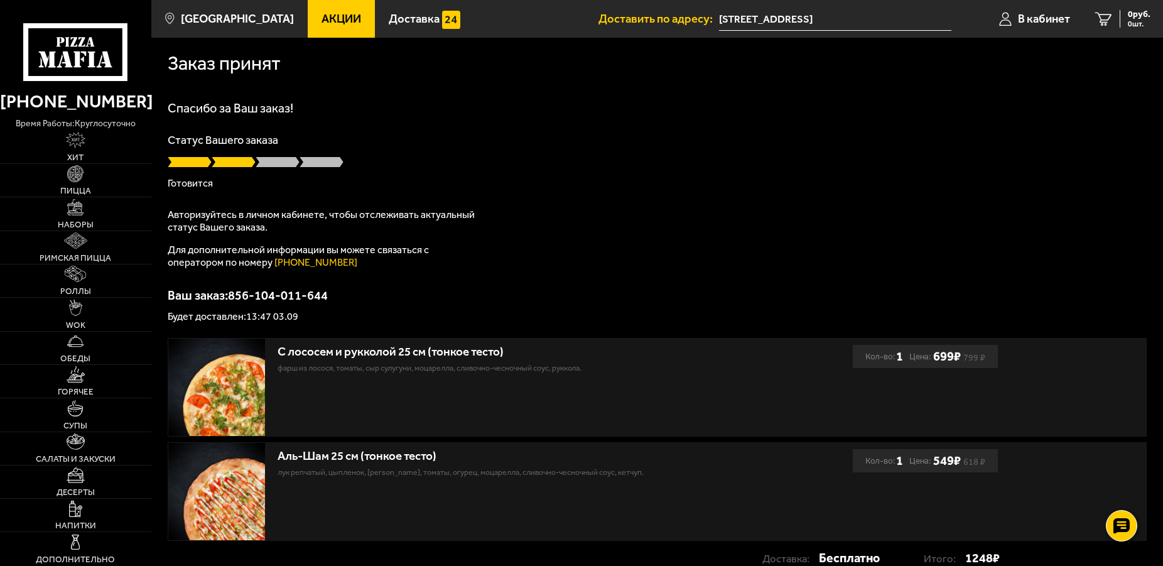
click at [87, 60] on icon at bounding box center [75, 52] width 105 height 58
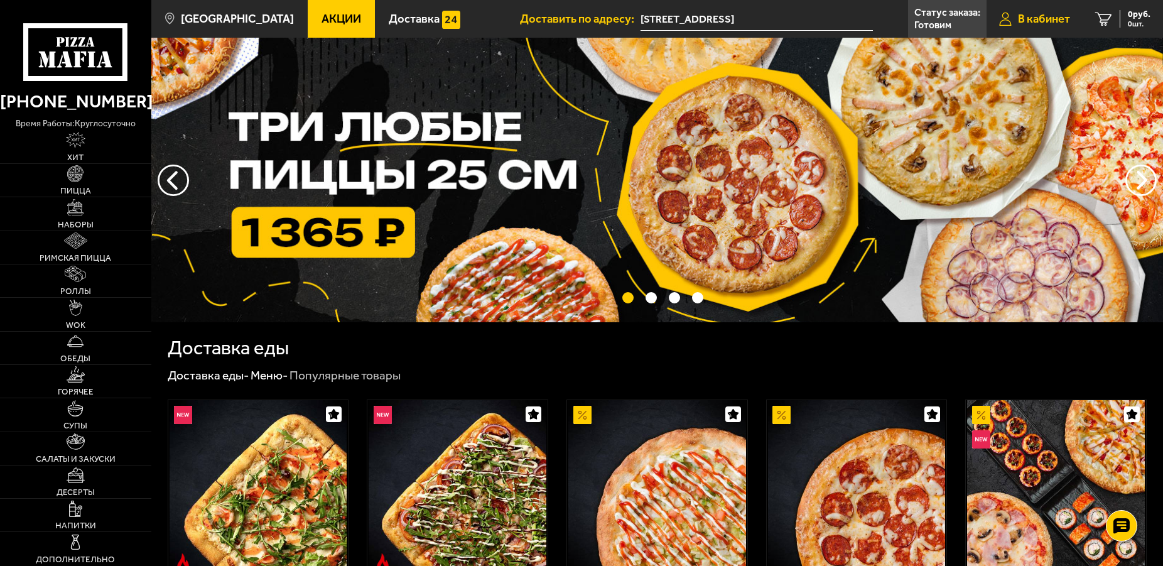
click at [1033, 22] on span "В кабинет" at bounding box center [1044, 19] width 52 height 12
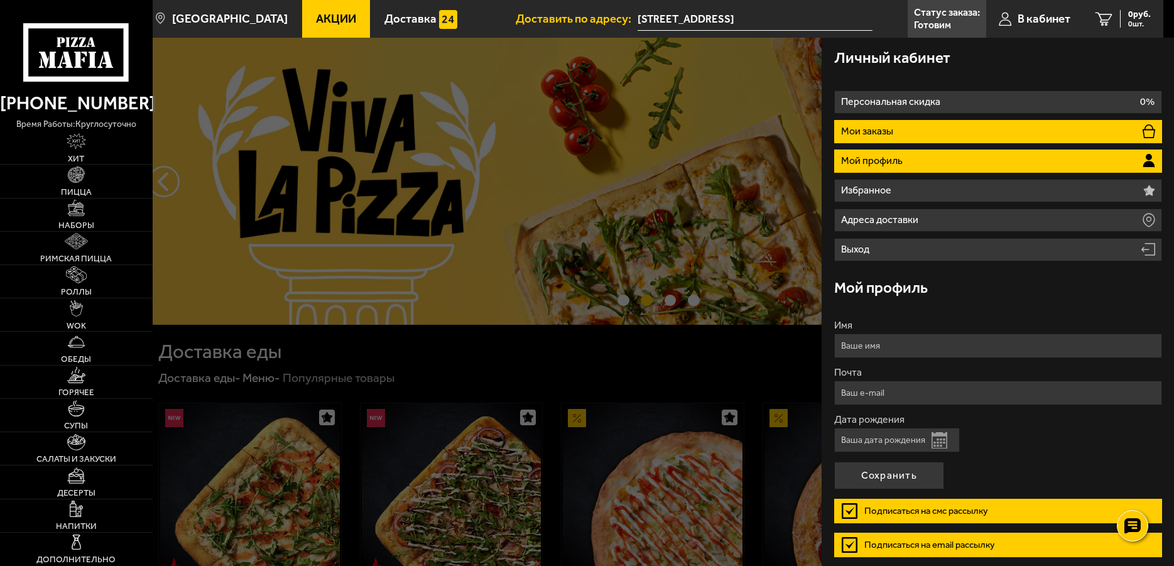
click at [991, 131] on li "Мои заказы" at bounding box center [998, 131] width 328 height 23
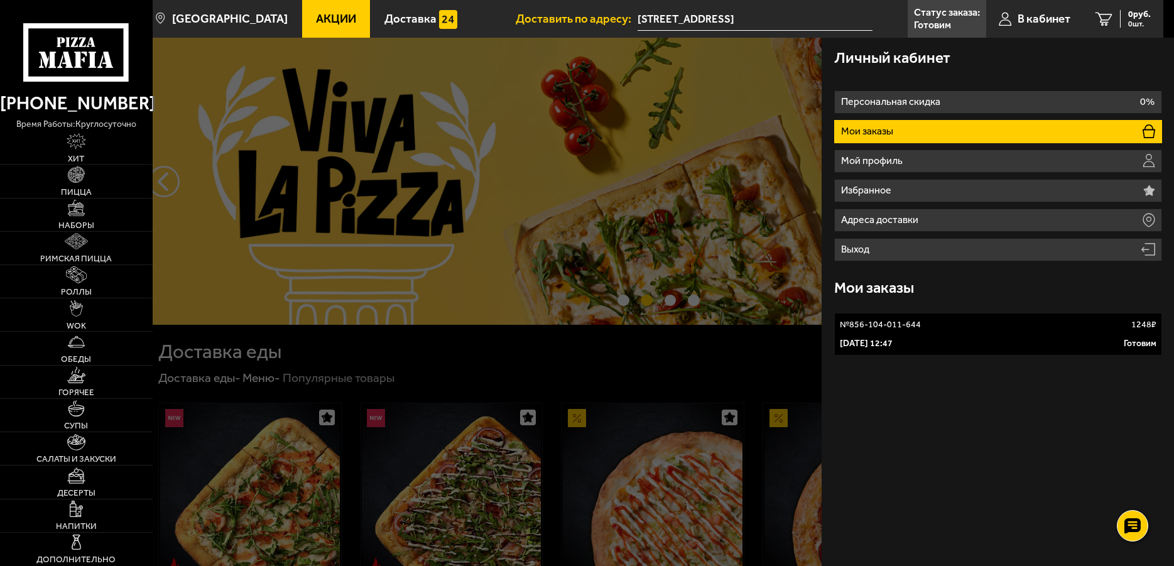
click at [920, 333] on link "№ 856-104-011-644 1248 ₽ 3 сентября 2025 г. 12:47 Готовим" at bounding box center [998, 334] width 328 height 43
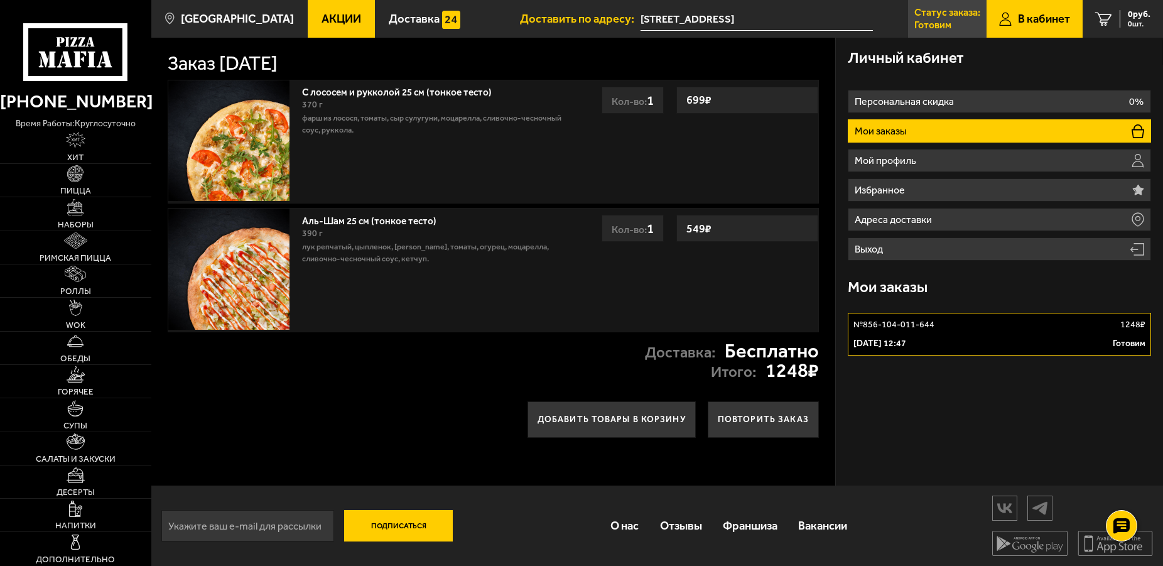
click at [922, 23] on p "Готовим" at bounding box center [932, 25] width 37 height 10
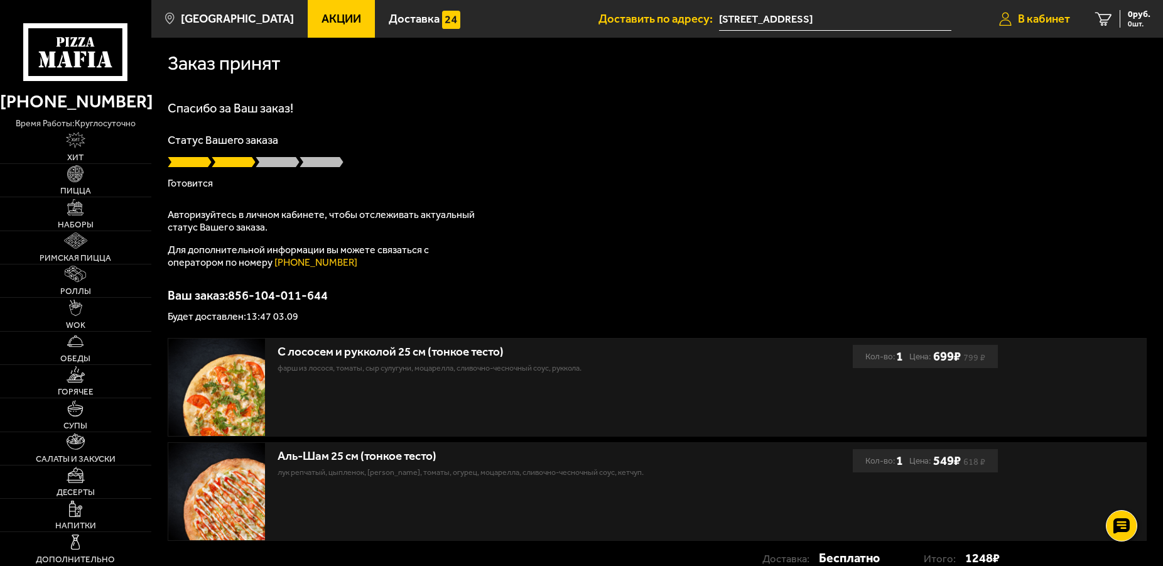
click at [1047, 16] on span "В кабинет" at bounding box center [1044, 19] width 52 height 12
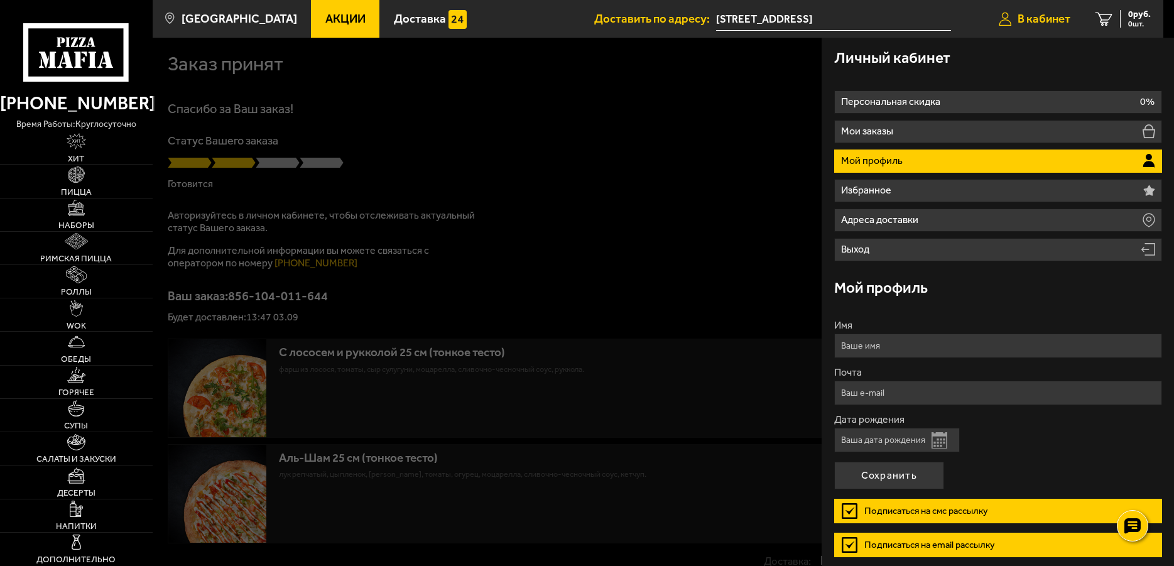
click at [1042, 15] on span "В кабинет" at bounding box center [1043, 19] width 53 height 12
click at [941, 161] on li "Мой профиль" at bounding box center [998, 160] width 328 height 23
click at [925, 345] on input "Имя" at bounding box center [998, 345] width 328 height 24
drag, startPoint x: 854, startPoint y: 338, endPoint x: 715, endPoint y: 312, distance: 141.3
click at [834, 333] on input "Lfhmz" at bounding box center [998, 345] width 328 height 24
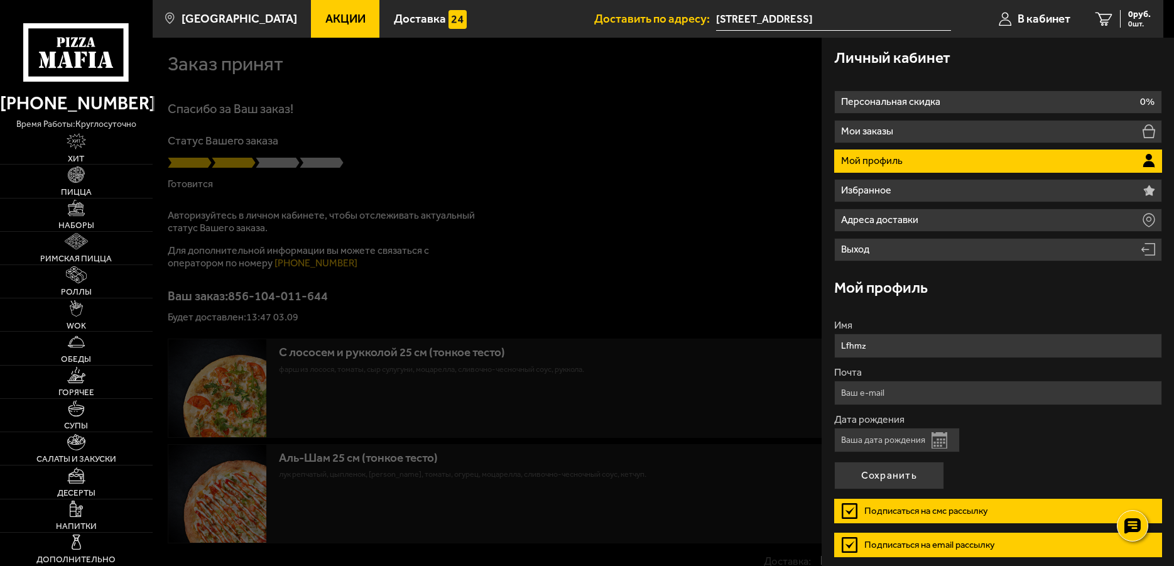
drag, startPoint x: 804, startPoint y: 328, endPoint x: 768, endPoint y: 328, distance: 35.8
click at [834, 333] on input "Lfhmz" at bounding box center [998, 345] width 328 height 24
type input "Дарья"
click at [860, 387] on input "Почта" at bounding box center [998, 393] width 328 height 24
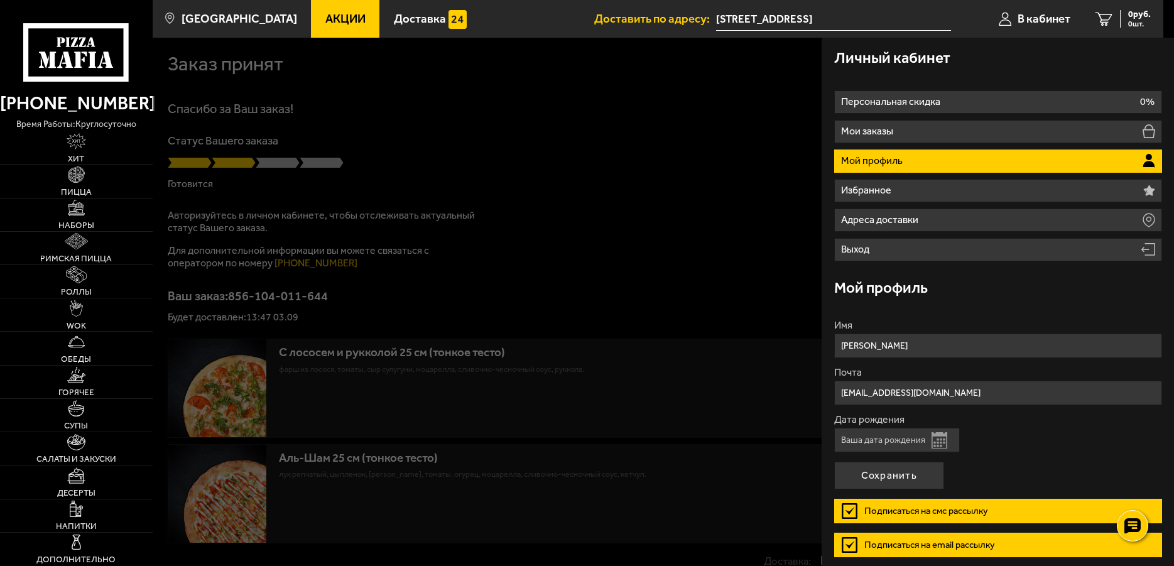
type input "Gemini_woman@mail.ru"
click at [910, 440] on input "Дата рождения" at bounding box center [897, 440] width 126 height 24
click at [909, 469] on form "Имя Дарья Почта Gemini_woman@mail.ru Дата рождения Открыть календарь Подписатьс…" at bounding box center [998, 443] width 328 height 246
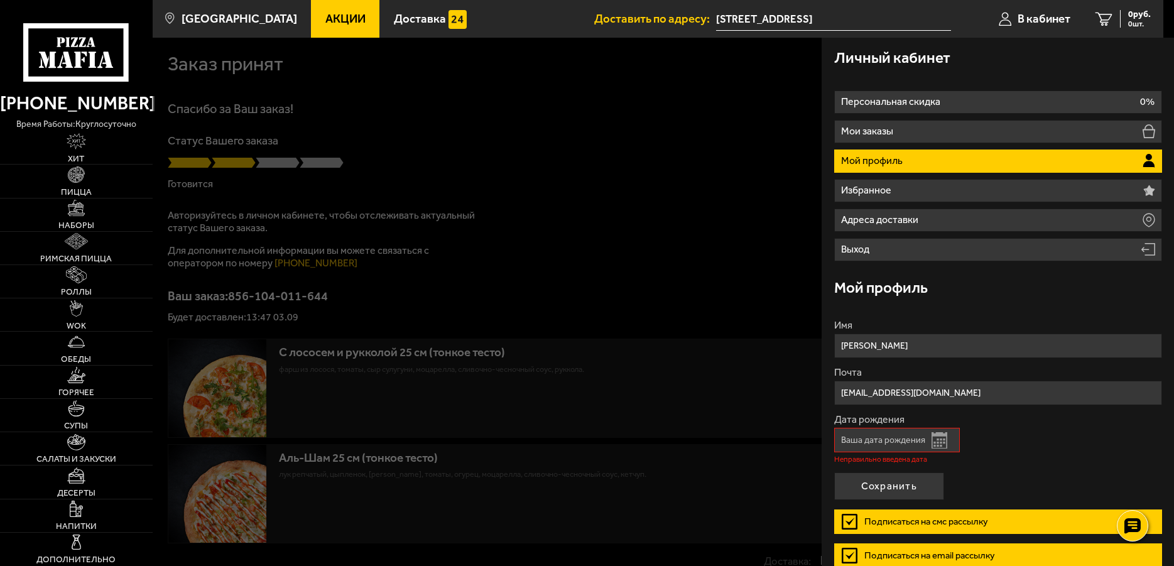
click at [894, 424] on label "Дата рождения" at bounding box center [998, 419] width 328 height 10
click at [894, 428] on input "Дата рождения" at bounding box center [897, 440] width 126 height 24
click at [894, 440] on input "Дата рождения" at bounding box center [897, 440] width 126 height 24
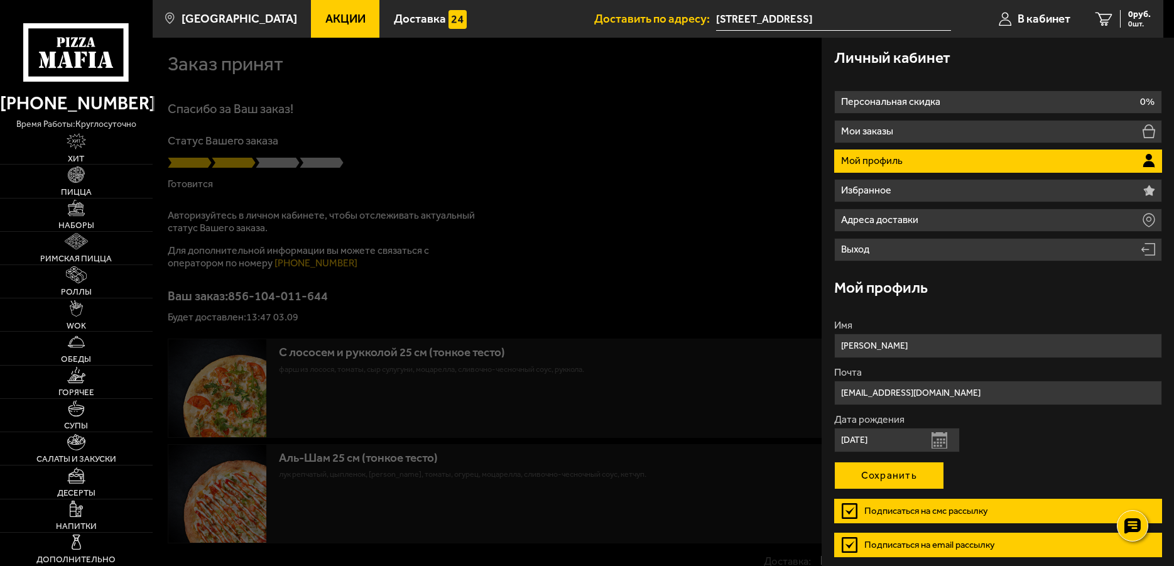
type input "30.05.1980"
click at [907, 464] on button "Сохранить" at bounding box center [889, 476] width 110 height 28
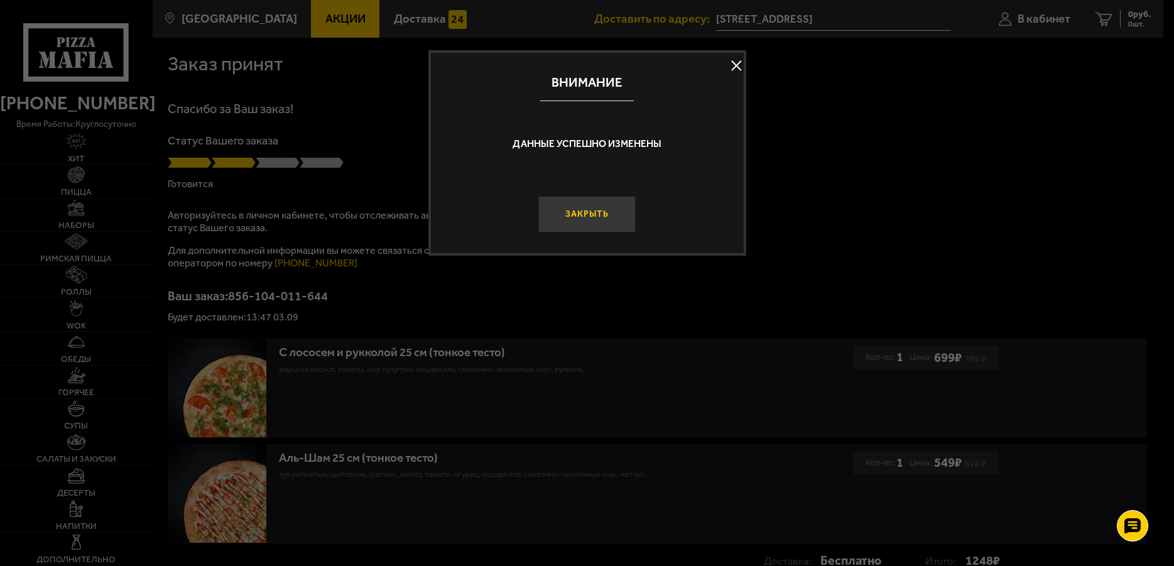
click at [592, 207] on button "Закрыть" at bounding box center [587, 214] width 98 height 36
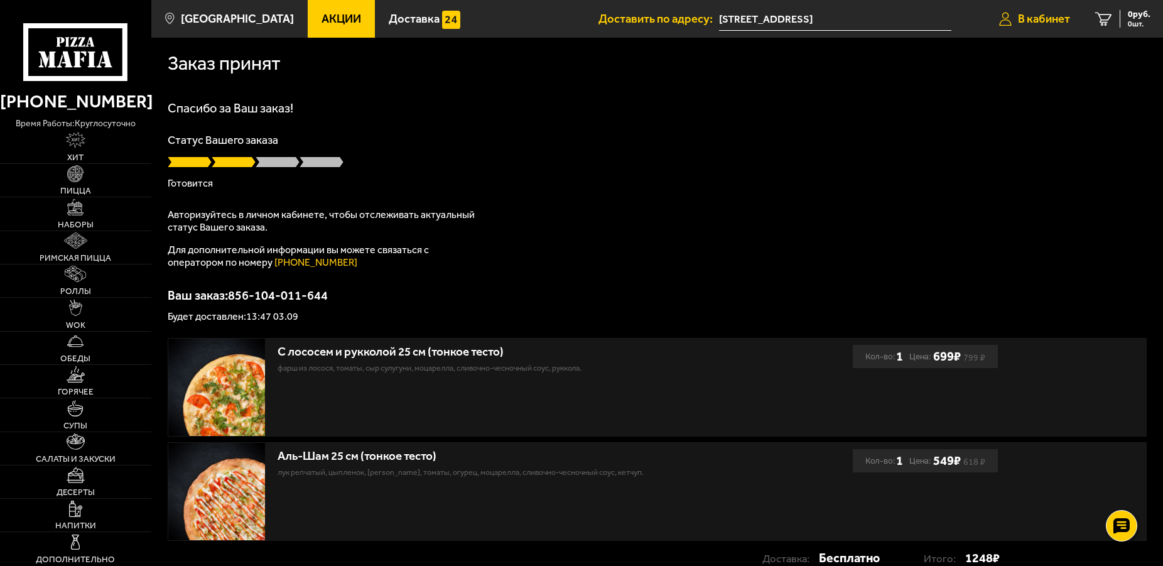
click at [1018, 18] on span "В кабинет" at bounding box center [1044, 19] width 52 height 12
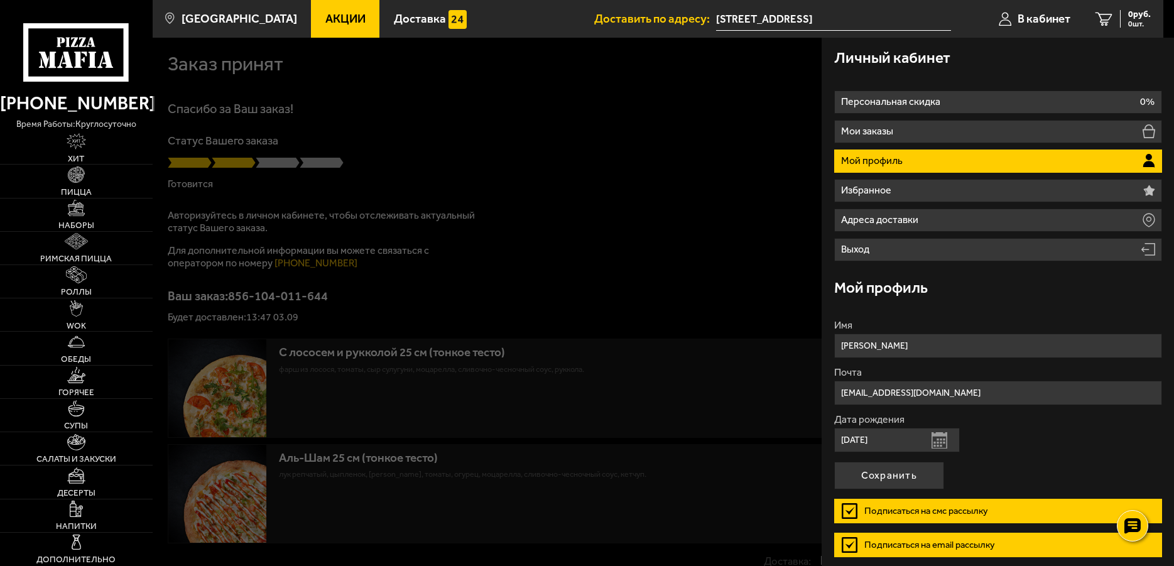
click at [937, 161] on li "Мой профиль" at bounding box center [998, 160] width 328 height 23
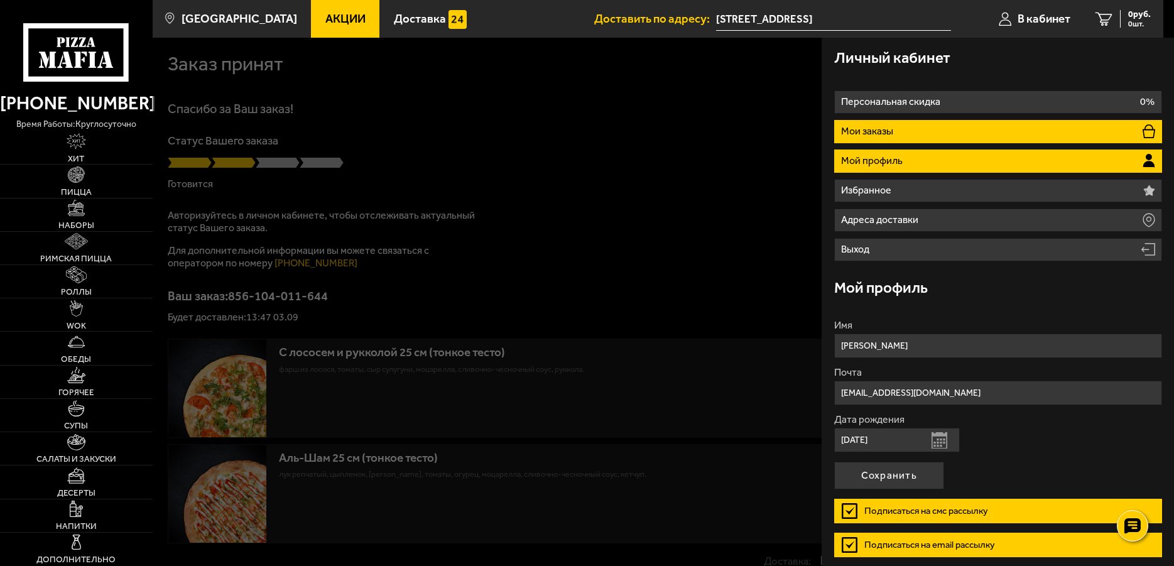
click at [885, 131] on p "Мои заказы" at bounding box center [868, 131] width 55 height 10
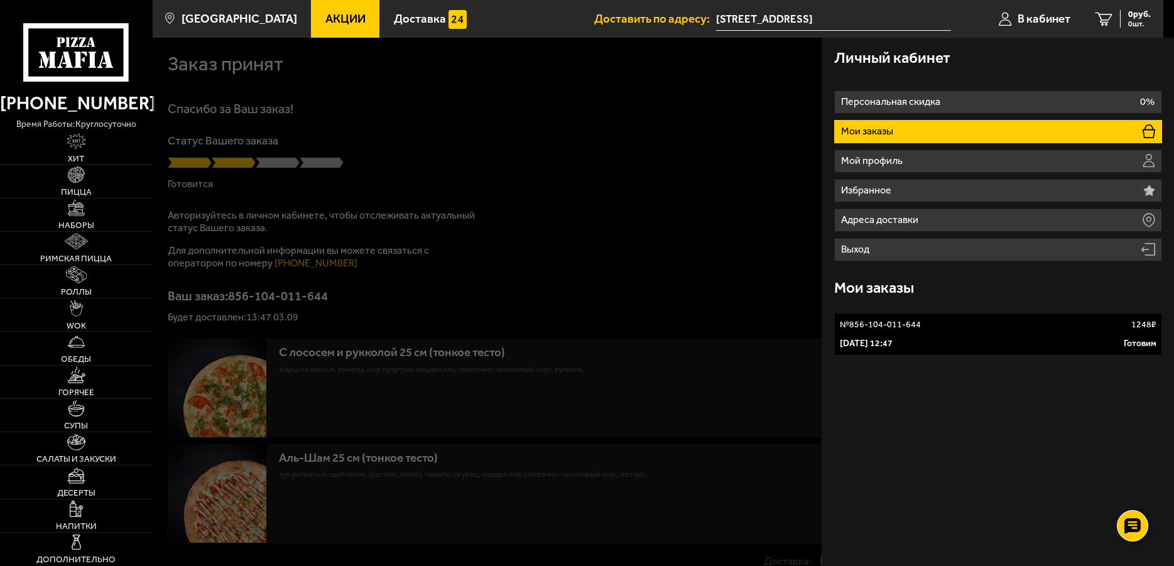
click at [896, 333] on link "№ 856-104-011-644 1248 ₽ 3 сентября 2025 г. 12:47 Готовим" at bounding box center [998, 334] width 328 height 43
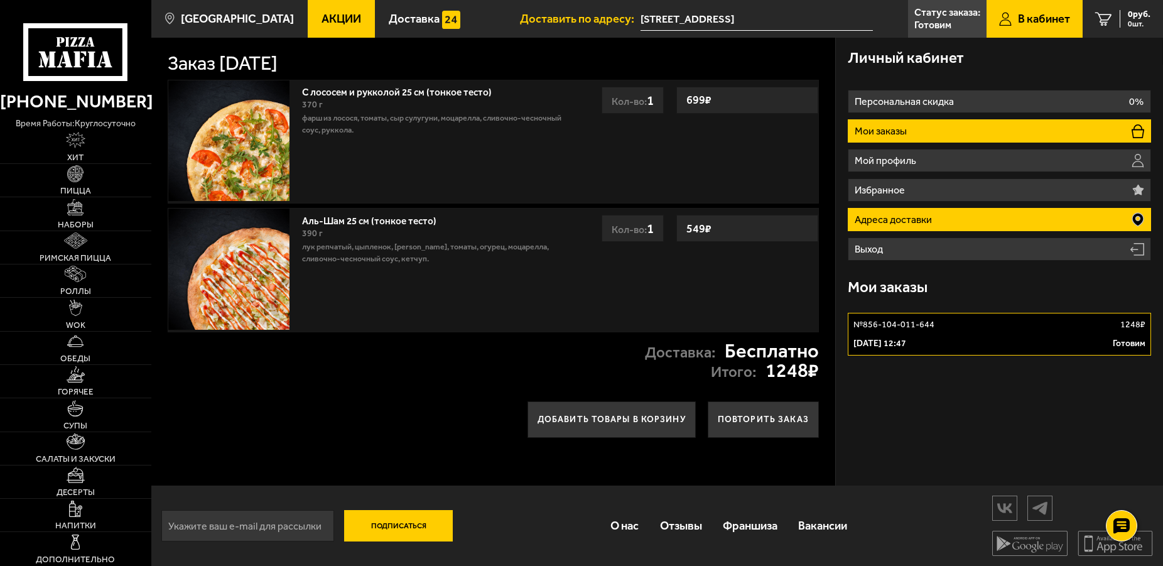
click at [936, 220] on li "Адреса доставки" at bounding box center [999, 219] width 303 height 23
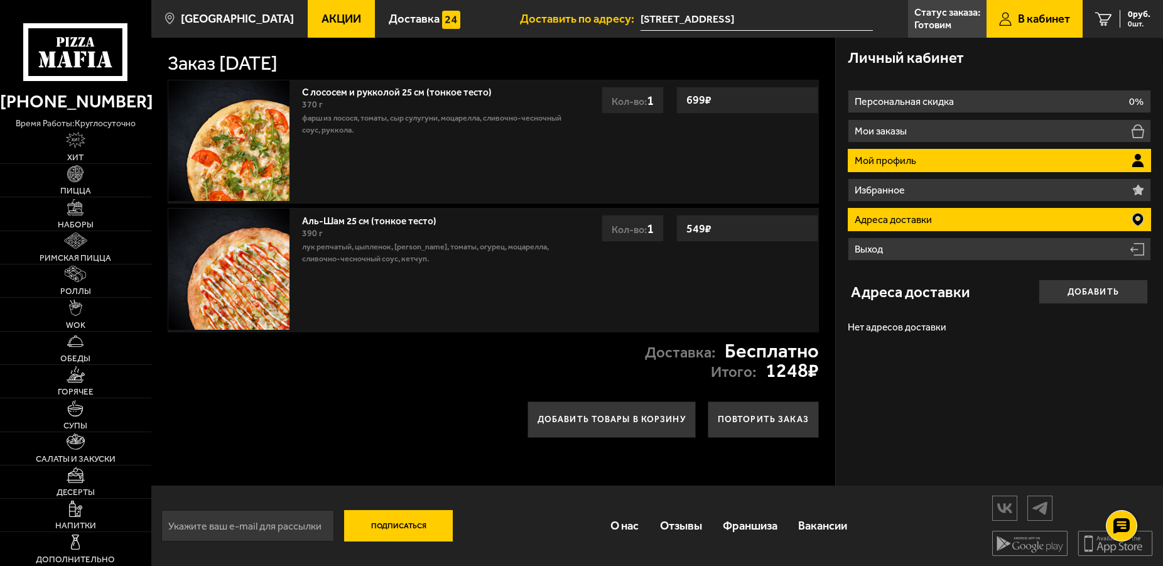
click at [917, 156] on li "Мой профиль" at bounding box center [999, 160] width 303 height 23
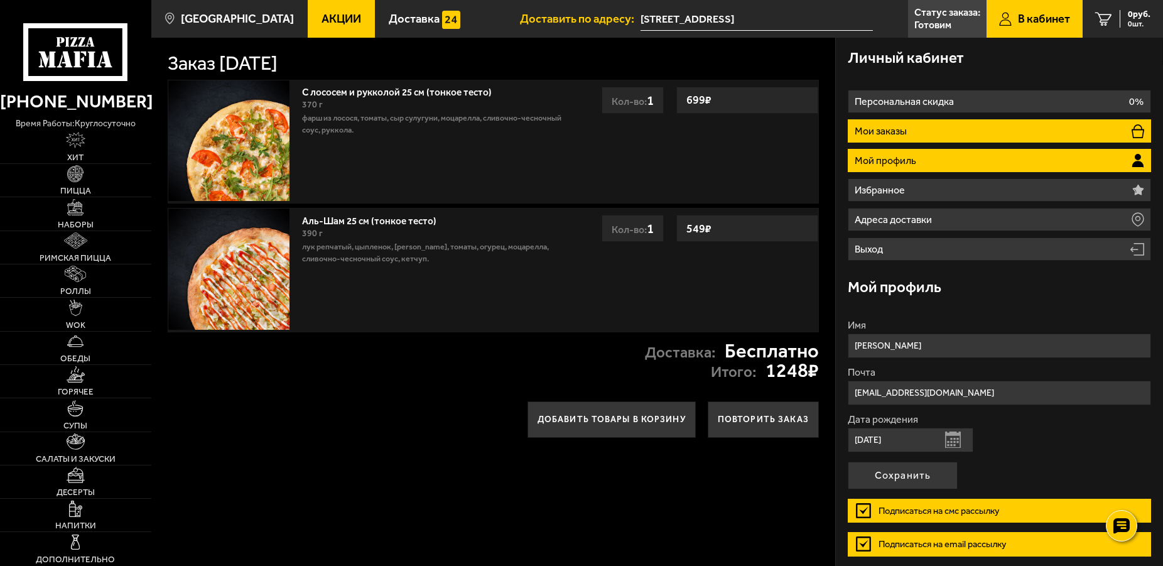
click at [932, 127] on li "Мои заказы" at bounding box center [999, 130] width 303 height 23
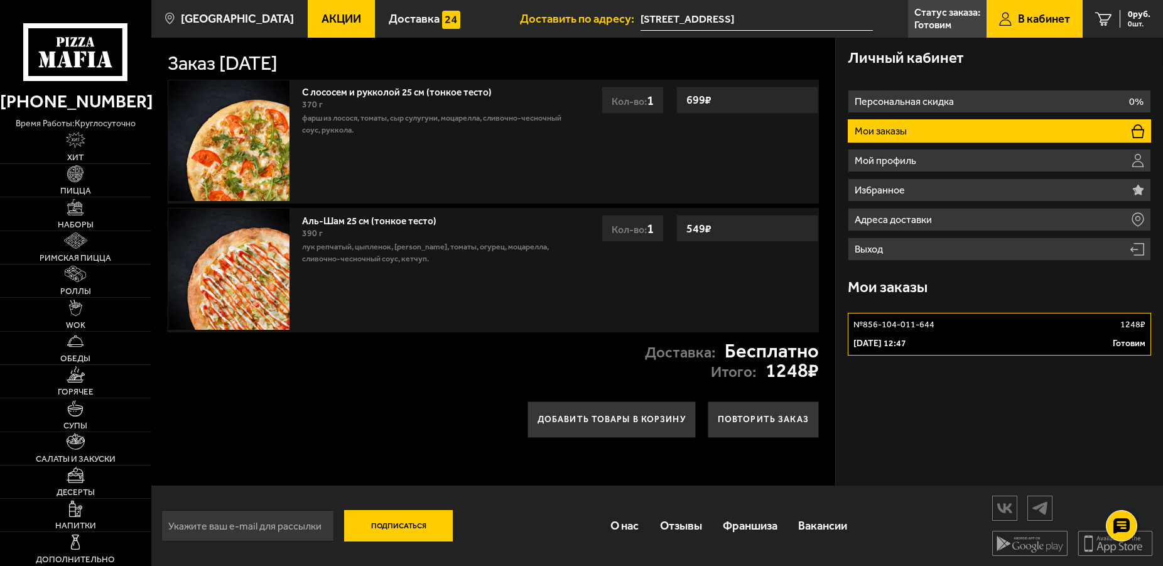
click at [926, 333] on link "№ 856-104-011-644 1248 ₽ 3 сентября 2025 г. 12:47 Готовим" at bounding box center [999, 334] width 303 height 43
click at [1008, 27] on link "В кабинет" at bounding box center [1034, 19] width 96 height 38
click at [1021, 14] on span "В кабинет" at bounding box center [1044, 19] width 52 height 12
click at [944, 20] on p "Готовим" at bounding box center [932, 25] width 37 height 10
